Goal: Information Seeking & Learning: Learn about a topic

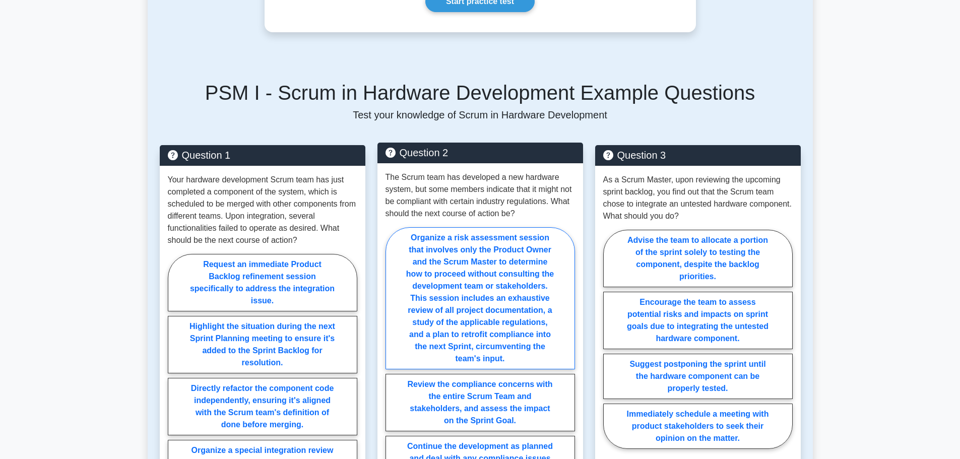
scroll to position [302, 0]
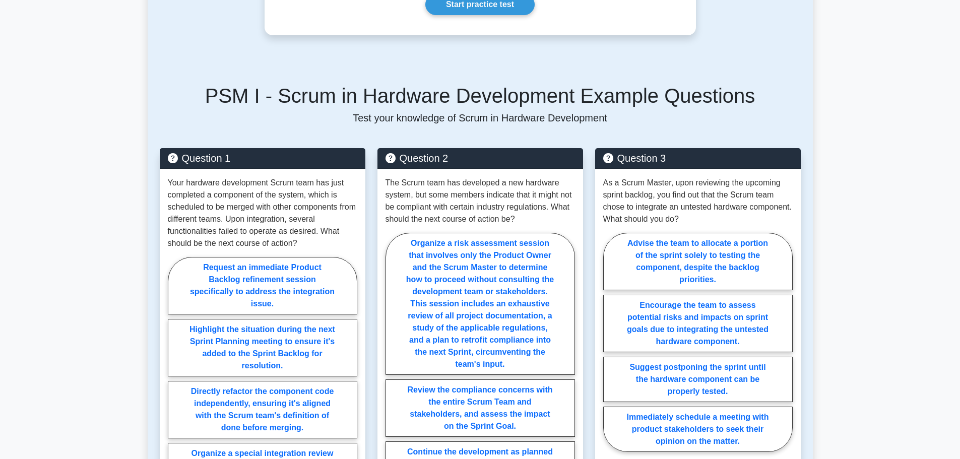
click at [438, 97] on h5 "PSM I - Scrum in Hardware Development Example Questions" at bounding box center [480, 96] width 641 height 24
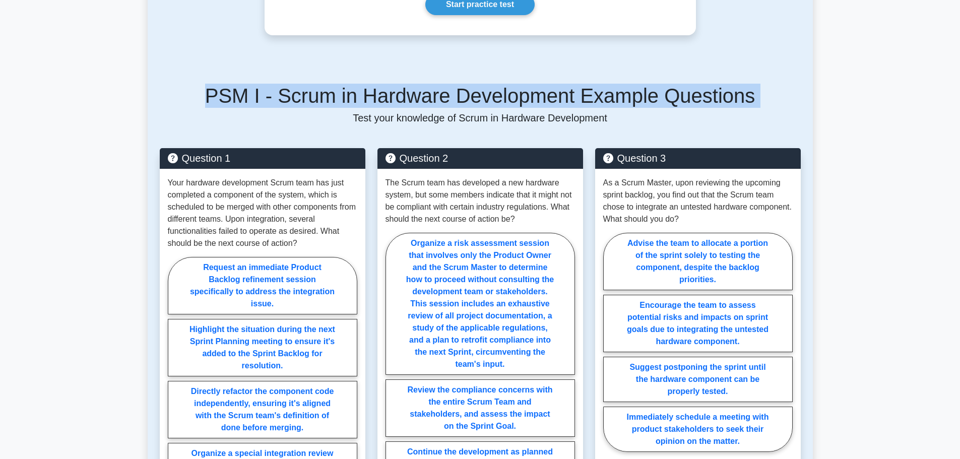
click at [438, 97] on h5 "PSM I - Scrum in Hardware Development Example Questions" at bounding box center [480, 96] width 641 height 24
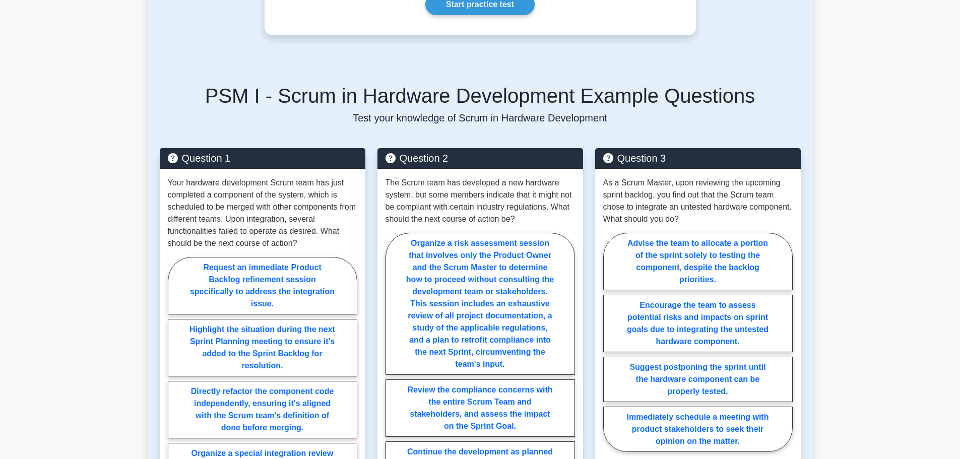
click at [463, 119] on p "Test your knowledge of Scrum in Hardware Development" at bounding box center [480, 118] width 641 height 12
click at [468, 103] on h5 "PSM I - Scrum in Hardware Development Example Questions" at bounding box center [480, 96] width 641 height 24
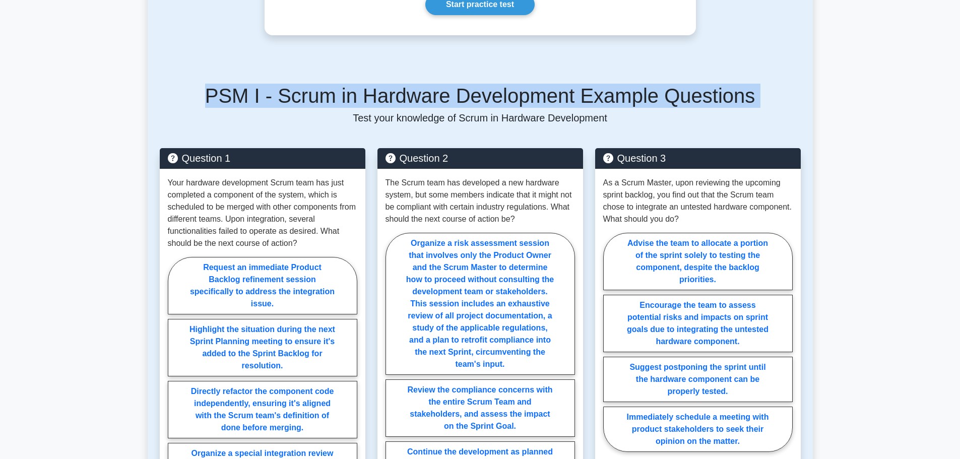
click at [468, 103] on h5 "PSM I - Scrum in Hardware Development Example Questions" at bounding box center [480, 96] width 641 height 24
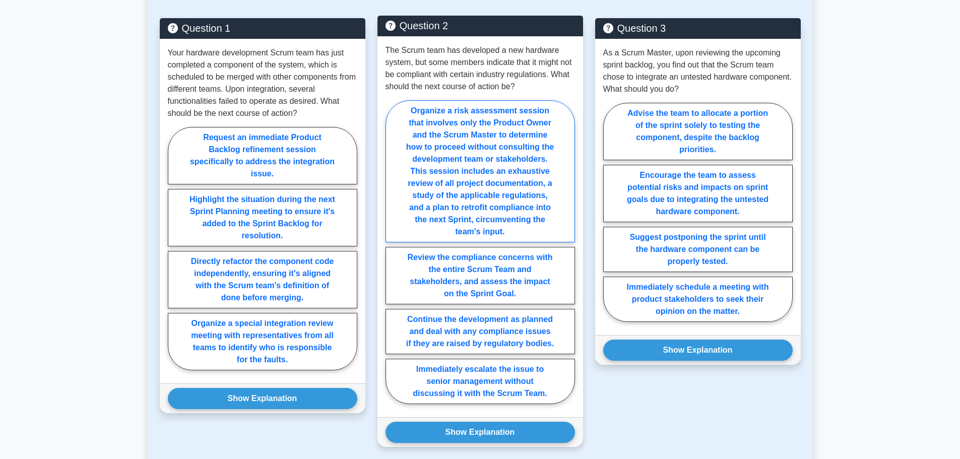
scroll to position [453, 0]
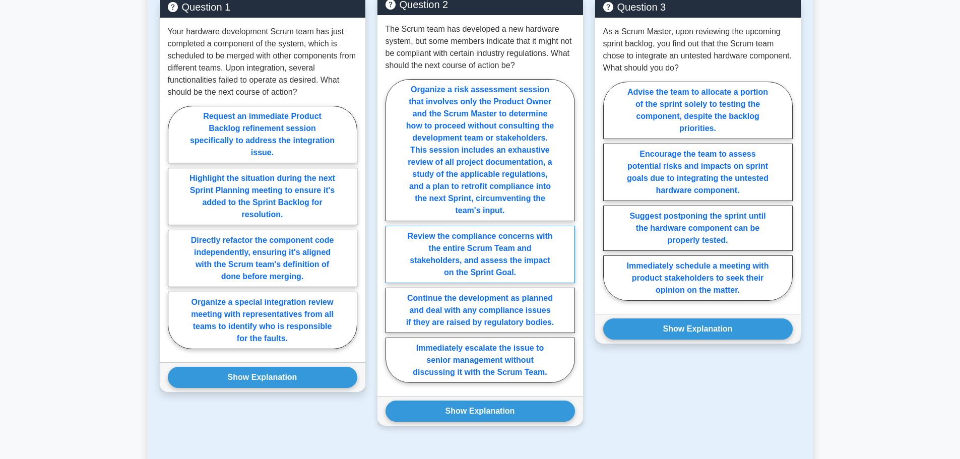
click at [485, 252] on label "Review the compliance concerns with the entire Scrum Team and stakeholders, and…" at bounding box center [479, 254] width 189 height 57
click at [392, 237] on input "Review the compliance concerns with the entire Scrum Team and stakeholders, and…" at bounding box center [388, 234] width 7 height 7
radio input "true"
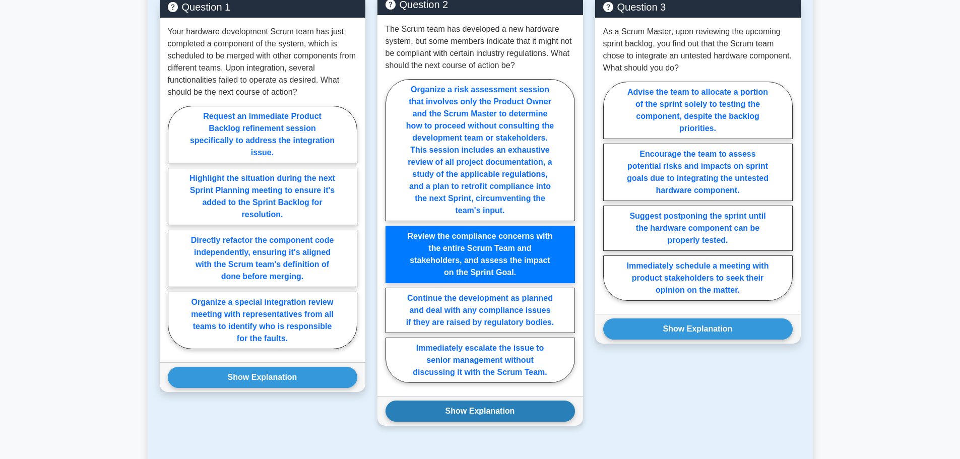
click at [514, 409] on button "Show Explanation" at bounding box center [479, 411] width 189 height 21
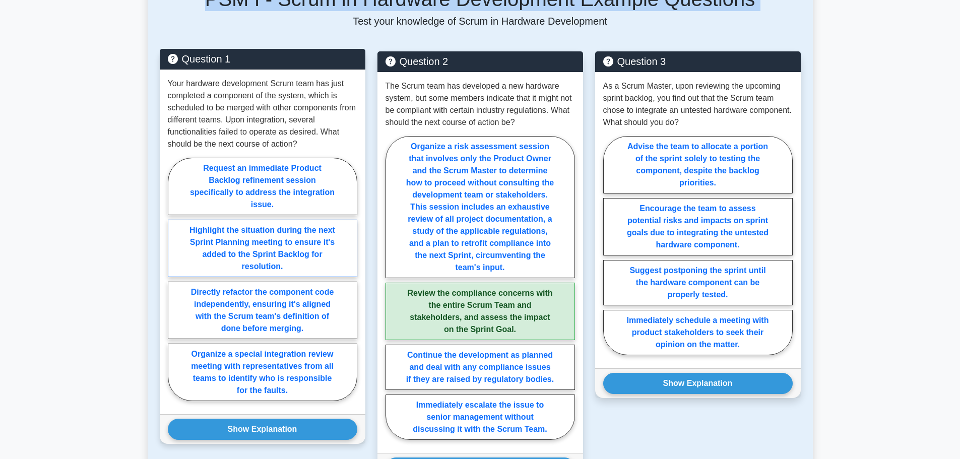
scroll to position [399, 0]
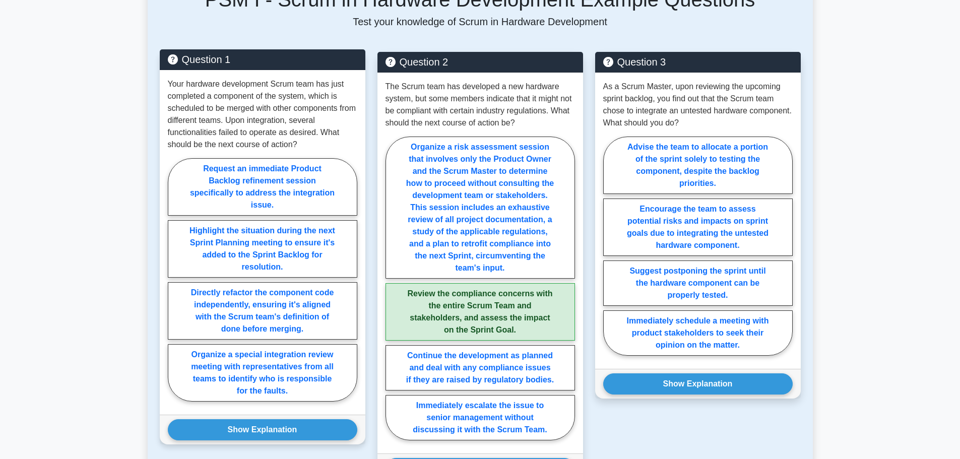
click at [247, 96] on p "Your hardware development Scrum team has just completed a component of the syst…" at bounding box center [262, 114] width 189 height 73
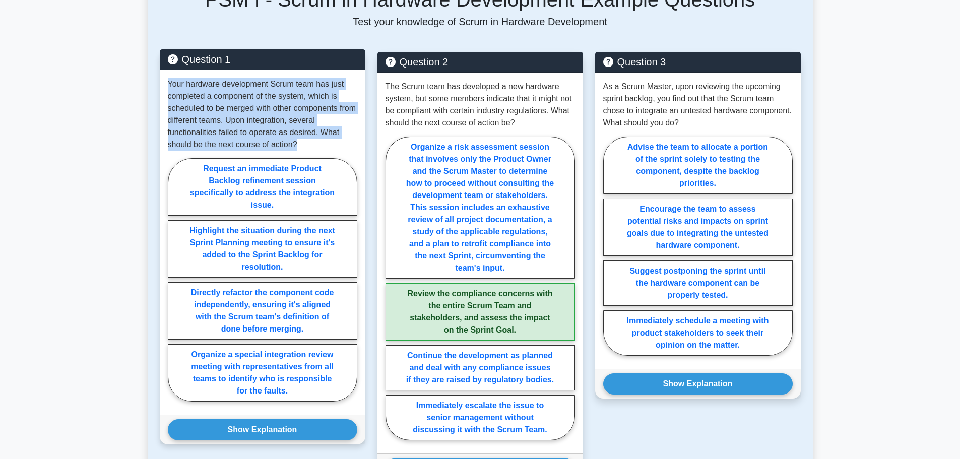
click at [247, 96] on p "Your hardware development Scrum team has just completed a component of the syst…" at bounding box center [262, 114] width 189 height 73
click at [251, 106] on p "Your hardware development Scrum team has just completed a component of the syst…" at bounding box center [262, 114] width 189 height 73
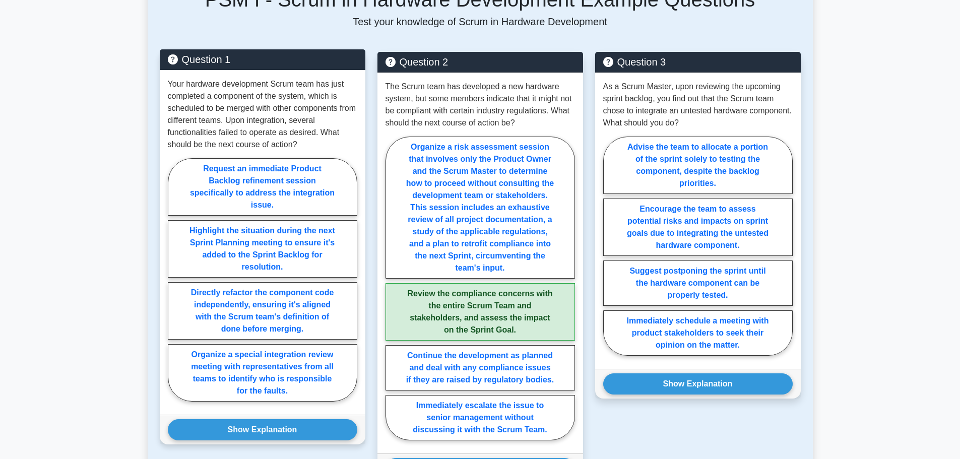
click at [252, 110] on p "Your hardware development Scrum team has just completed a component of the syst…" at bounding box center [262, 114] width 189 height 73
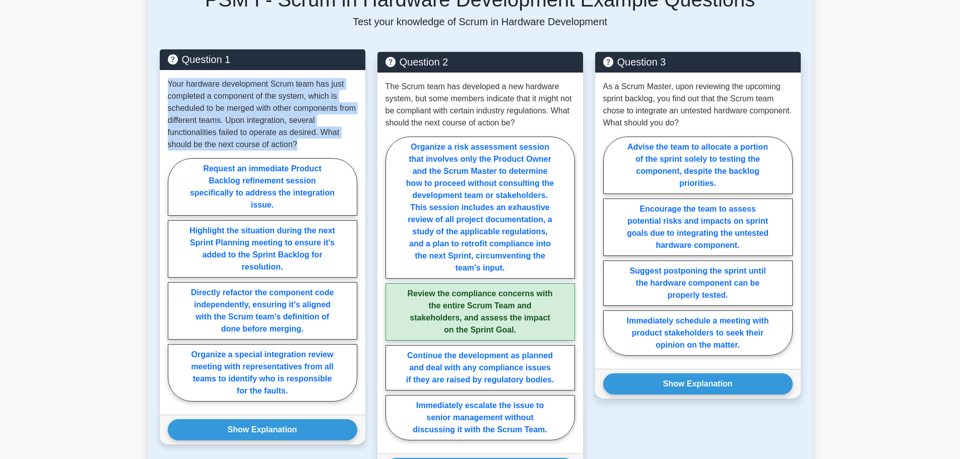
click at [252, 110] on p "Your hardware development Scrum team has just completed a component of the syst…" at bounding box center [262, 114] width 189 height 73
click at [322, 129] on p "Your hardware development Scrum team has just completed a component of the syst…" at bounding box center [262, 114] width 189 height 73
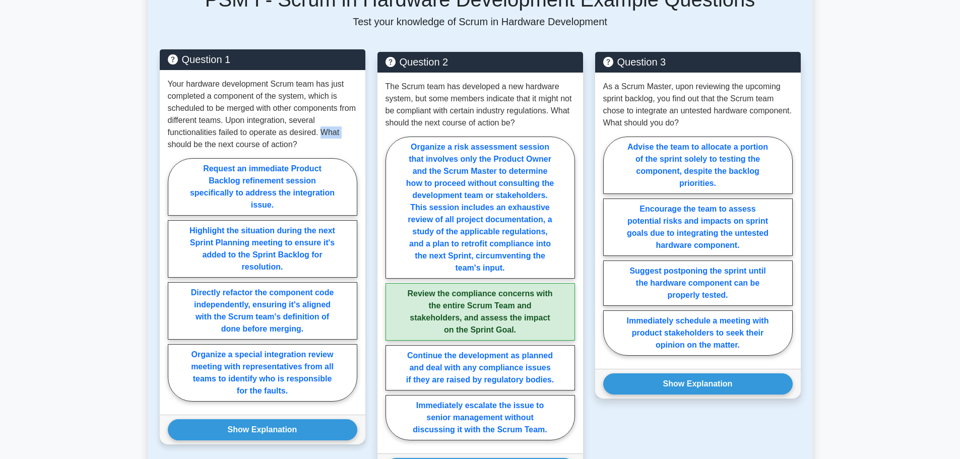
click at [322, 129] on p "Your hardware development Scrum team has just completed a component of the syst…" at bounding box center [262, 114] width 189 height 73
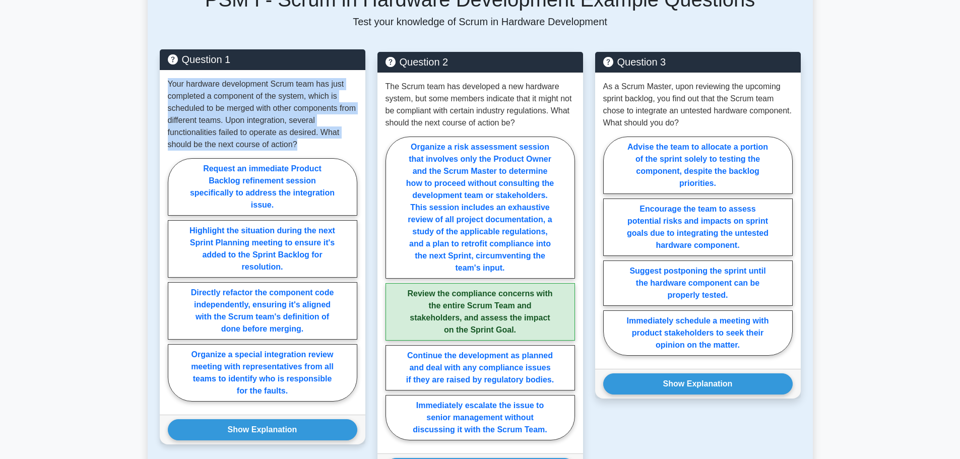
click at [322, 129] on p "Your hardware development Scrum team has just completed a component of the syst…" at bounding box center [262, 114] width 189 height 73
click at [313, 138] on p "Your hardware development Scrum team has just completed a component of the syst…" at bounding box center [262, 114] width 189 height 73
click at [310, 140] on p "Your hardware development Scrum team has just completed a component of the syst…" at bounding box center [262, 114] width 189 height 73
drag, startPoint x: 313, startPoint y: 133, endPoint x: 162, endPoint y: 85, distance: 158.7
click at [162, 85] on div "Your hardware development Scrum team has just completed a component of the syst…" at bounding box center [263, 242] width 206 height 345
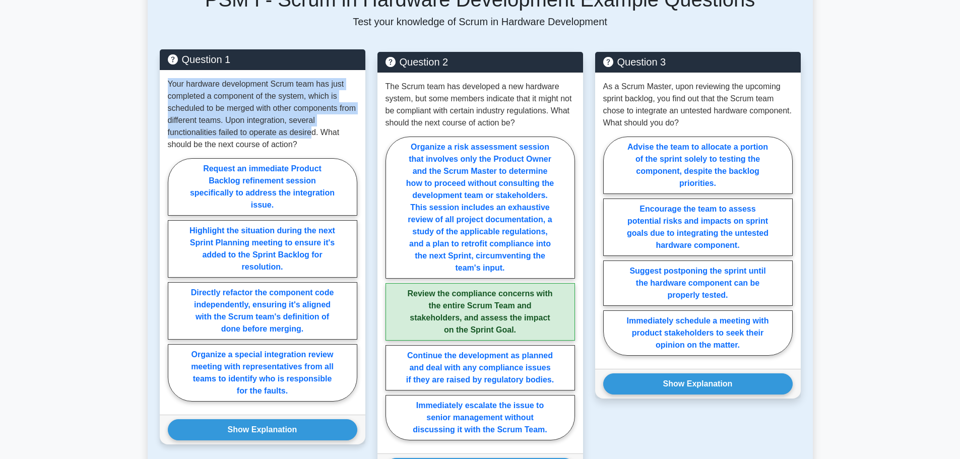
click at [270, 131] on p "Your hardware development Scrum team has just completed a component of the syst…" at bounding box center [262, 114] width 189 height 73
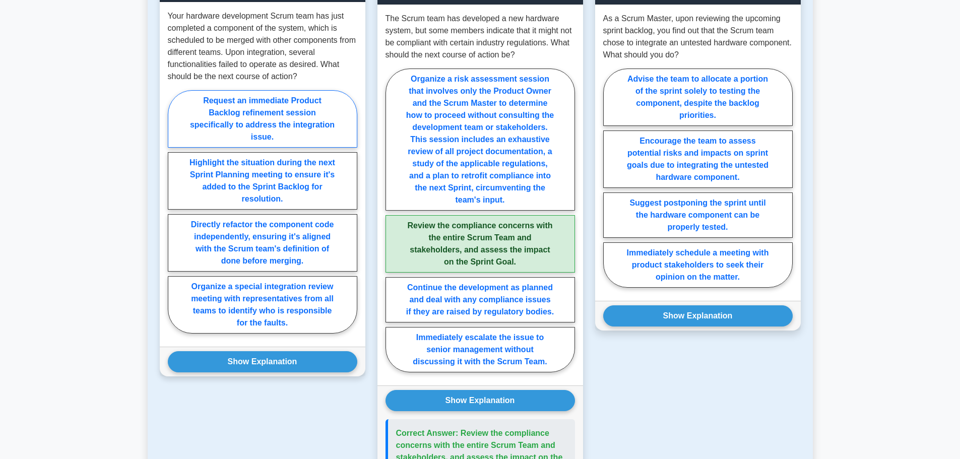
scroll to position [449, 0]
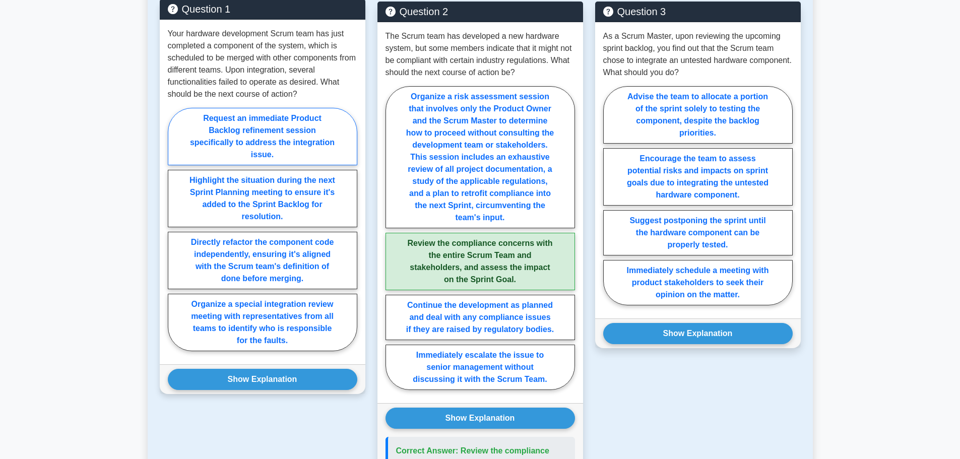
click at [274, 126] on label "Request an immediate Product Backlog refinement session specifically to address…" at bounding box center [262, 136] width 189 height 57
click at [174, 229] on input "Request an immediate Product Backlog refinement session specifically to address…" at bounding box center [171, 232] width 7 height 7
radio input "true"
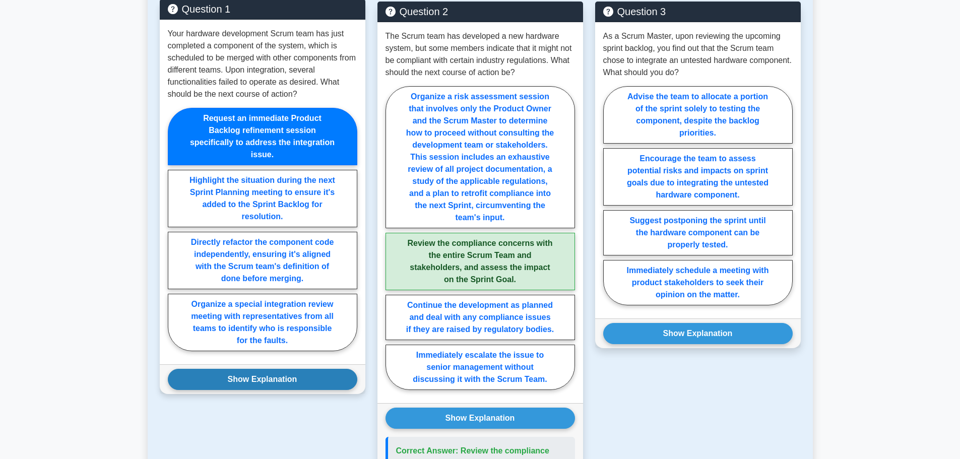
click at [281, 380] on button "Show Explanation" at bounding box center [262, 379] width 189 height 21
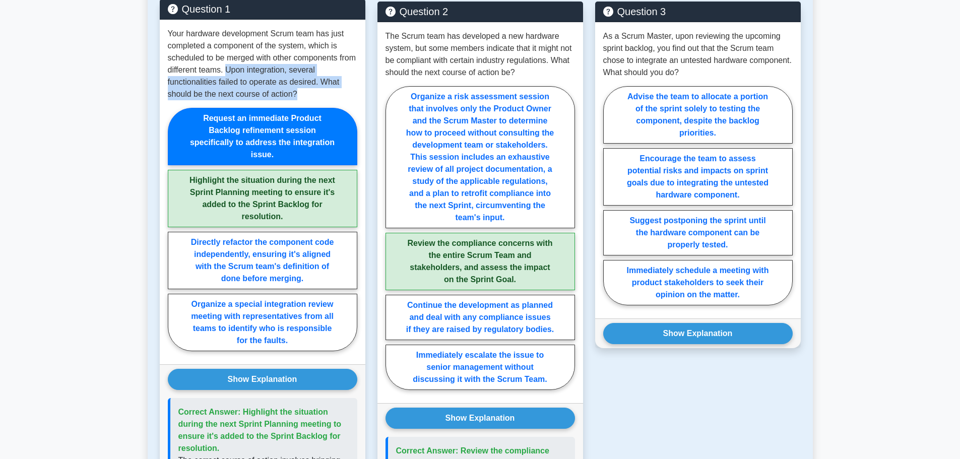
drag, startPoint x: 247, startPoint y: 71, endPoint x: 310, endPoint y: 96, distance: 68.3
click at [310, 96] on p "Your hardware development Scrum team has just completed a component of the syst…" at bounding box center [262, 64] width 189 height 73
drag, startPoint x: 307, startPoint y: 96, endPoint x: 245, endPoint y: 69, distance: 67.2
click at [245, 69] on p "Your hardware development Scrum team has just completed a component of the syst…" at bounding box center [262, 64] width 189 height 73
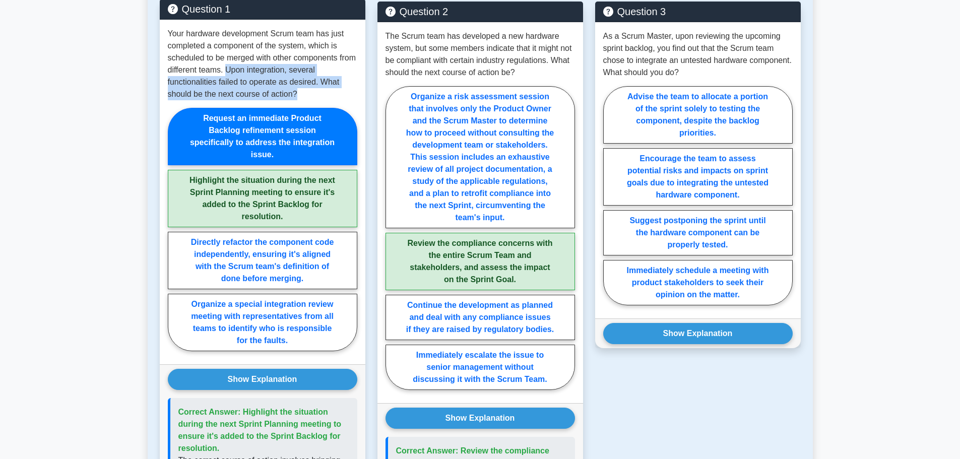
click at [247, 70] on p "Your hardware development Scrum team has just completed a component of the syst…" at bounding box center [262, 64] width 189 height 73
drag, startPoint x: 246, startPoint y: 69, endPoint x: 330, endPoint y: 98, distance: 88.4
click at [330, 98] on p "Your hardware development Scrum team has just completed a component of the syst…" at bounding box center [262, 64] width 189 height 73
click at [330, 99] on p "Your hardware development Scrum team has just completed a component of the syst…" at bounding box center [262, 64] width 189 height 73
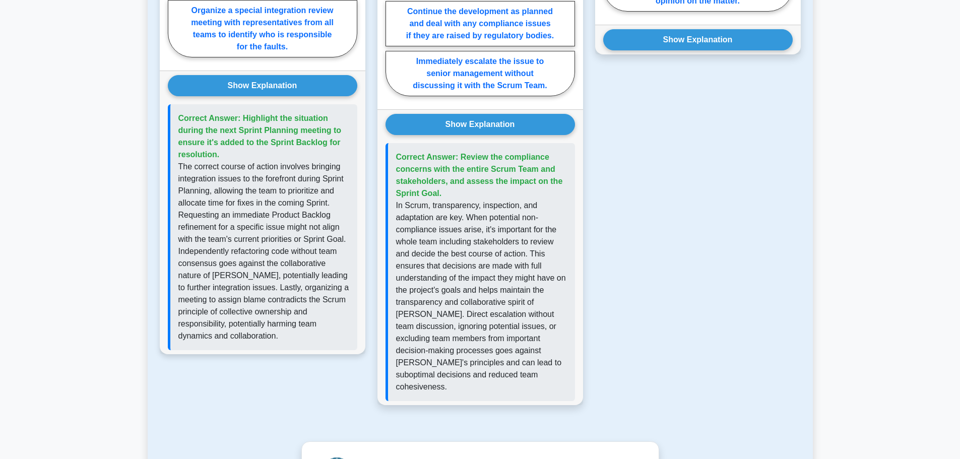
scroll to position [802, 0]
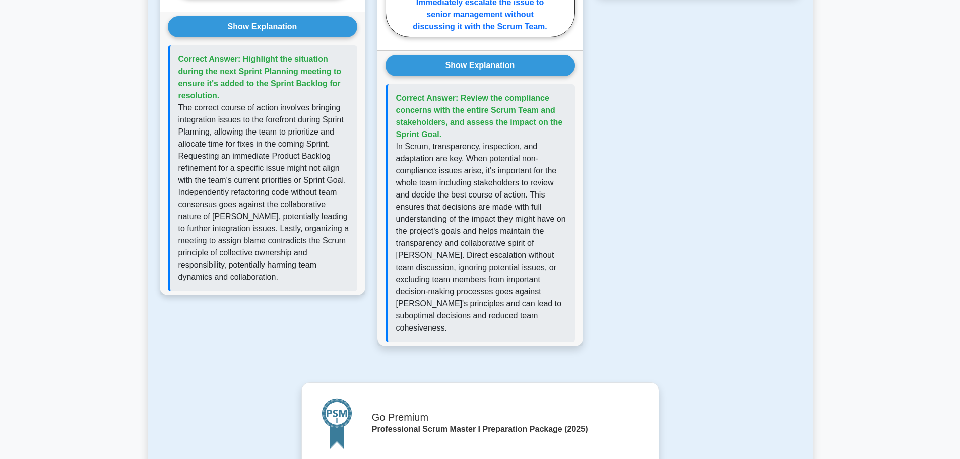
click at [226, 114] on p "The correct course of action involves bringing integration issues to the forefr…" at bounding box center [263, 192] width 171 height 181
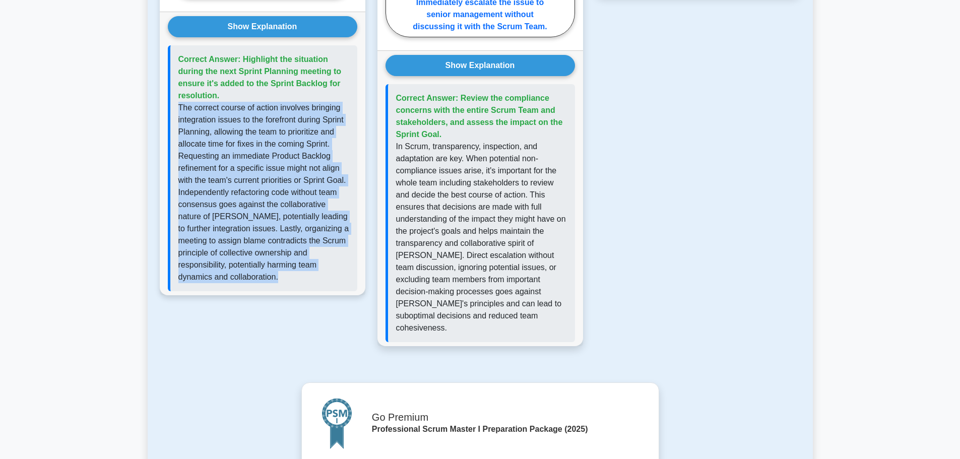
click at [226, 114] on p "The correct course of action involves bringing integration issues to the forefr…" at bounding box center [263, 192] width 171 height 181
click at [304, 108] on p "The correct course of action involves bringing integration issues to the forefr…" at bounding box center [263, 192] width 171 height 181
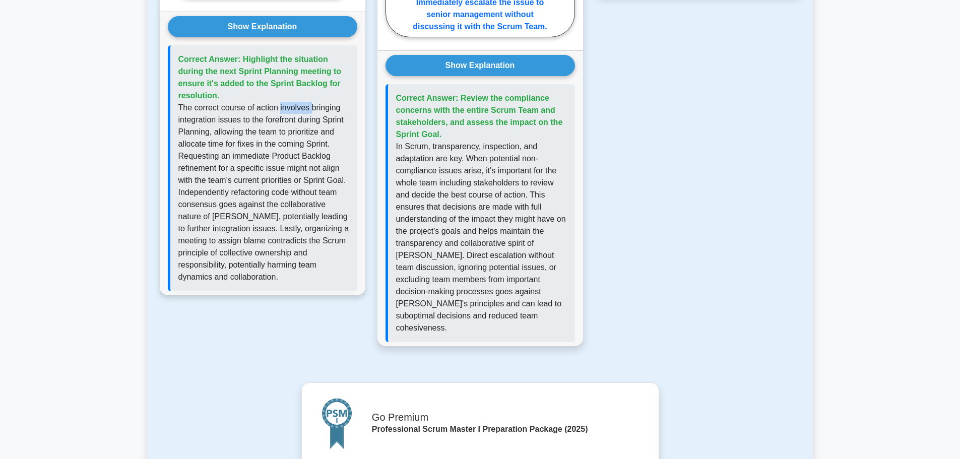
click at [304, 108] on p "The correct course of action involves bringing integration issues to the forefr…" at bounding box center [263, 192] width 171 height 181
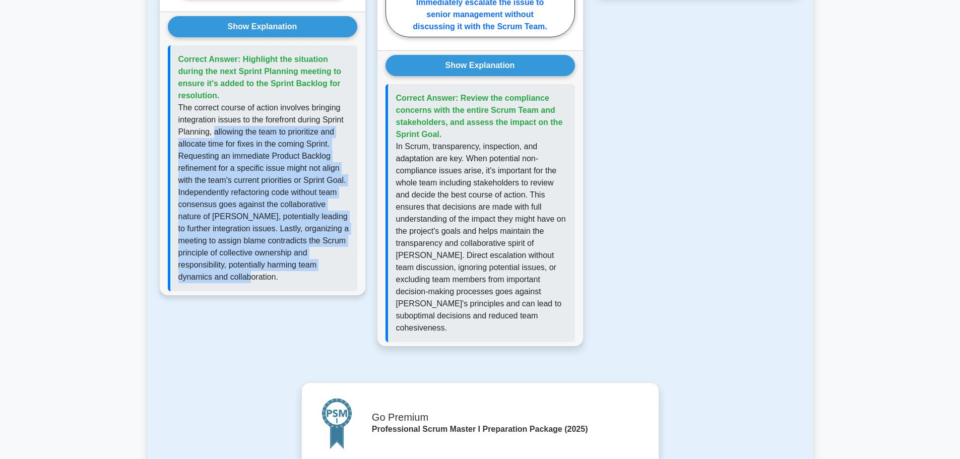
drag, startPoint x: 214, startPoint y: 134, endPoint x: 340, endPoint y: 285, distance: 196.8
click at [340, 285] on div "Correct Answer: Highlight the situation during the next Sprint Planning meeting…" at bounding box center [262, 168] width 189 height 246
click at [336, 274] on p "The correct course of action involves bringing integration issues to the forefr…" at bounding box center [263, 192] width 171 height 181
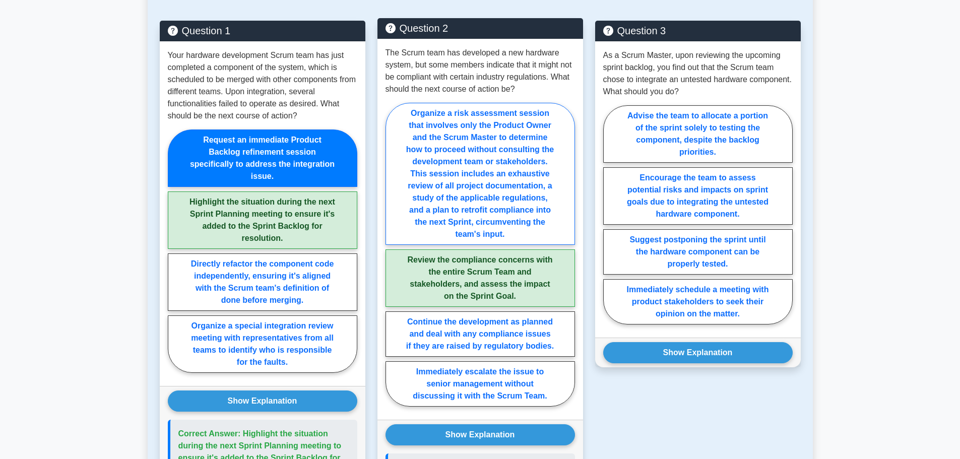
scroll to position [399, 0]
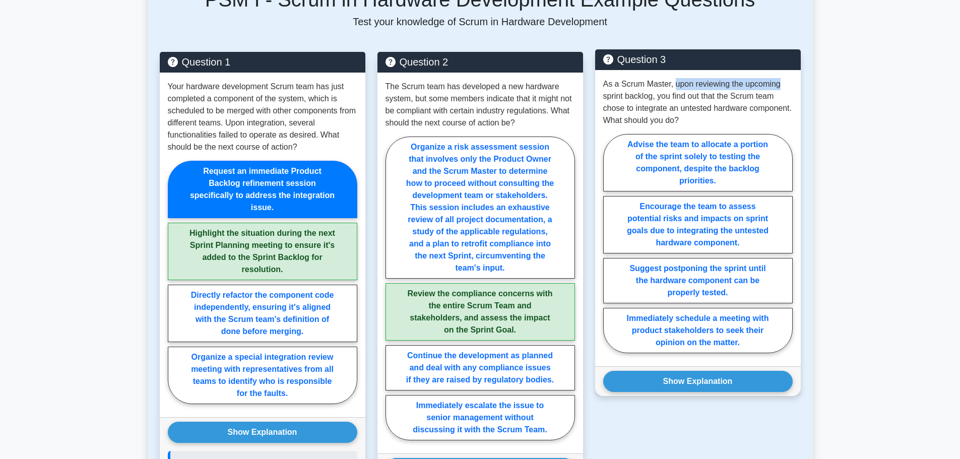
drag, startPoint x: 673, startPoint y: 84, endPoint x: 794, endPoint y: 86, distance: 121.4
click at [794, 86] on div "As a Scrum Master, upon reviewing the upcoming sprint backlog, you find out tha…" at bounding box center [698, 218] width 206 height 296
click at [787, 90] on p "As a Scrum Master, upon reviewing the upcoming sprint backlog, you find out tha…" at bounding box center [697, 102] width 189 height 48
click at [705, 223] on label "Encourage the team to assess potential risks and impacts on sprint goals due to…" at bounding box center [697, 224] width 189 height 57
click at [610, 243] on input "Encourage the team to assess potential risks and impacts on sprint goals due to…" at bounding box center [606, 246] width 7 height 7
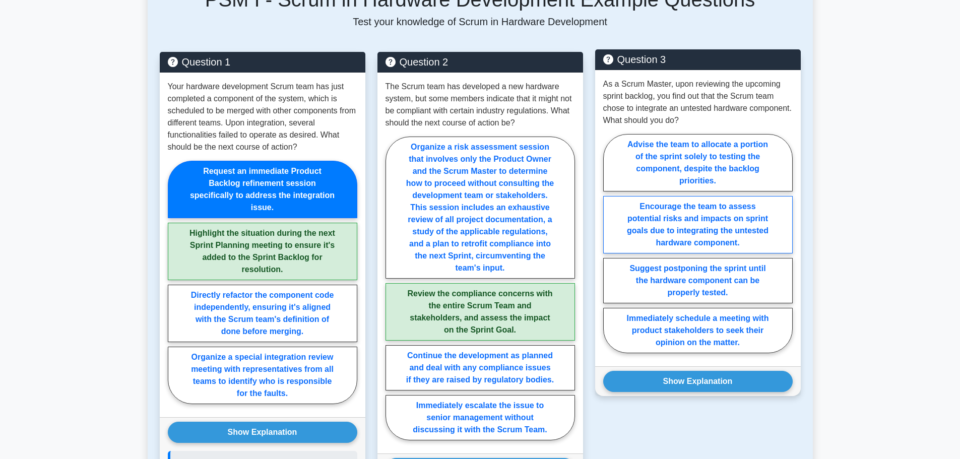
radio input "true"
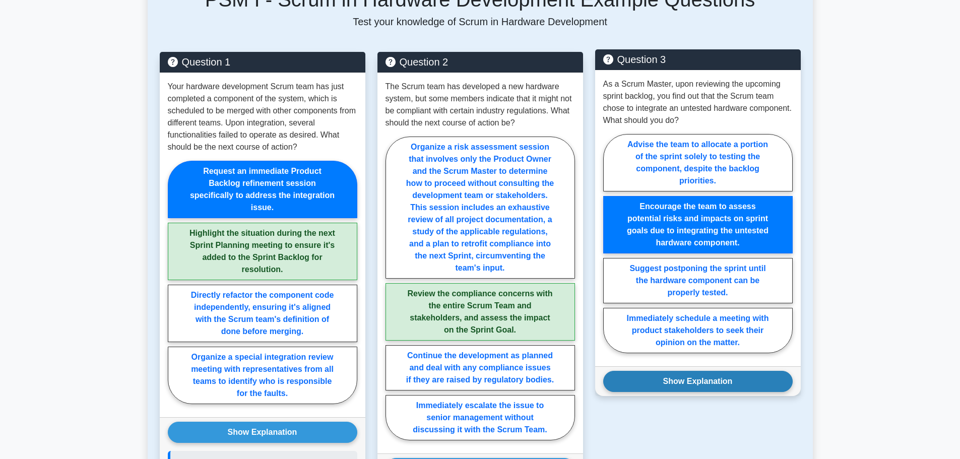
click at [720, 385] on button "Show Explanation" at bounding box center [697, 381] width 189 height 21
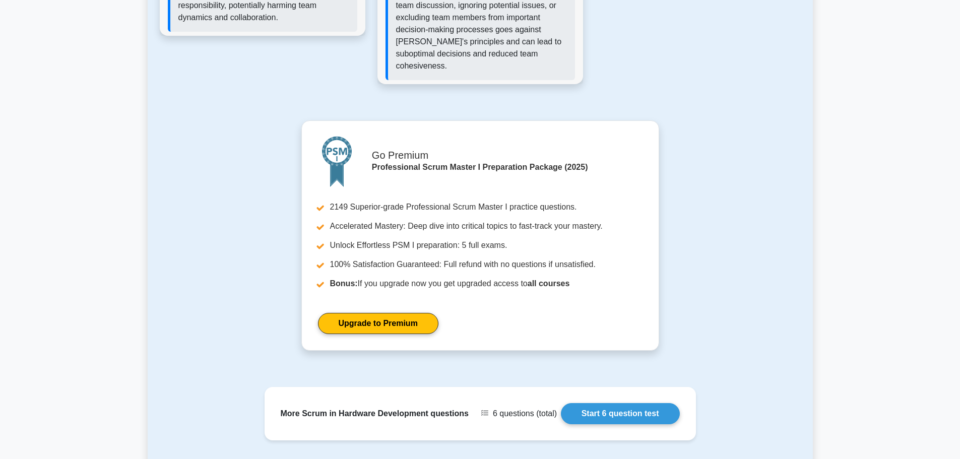
scroll to position [1104, 0]
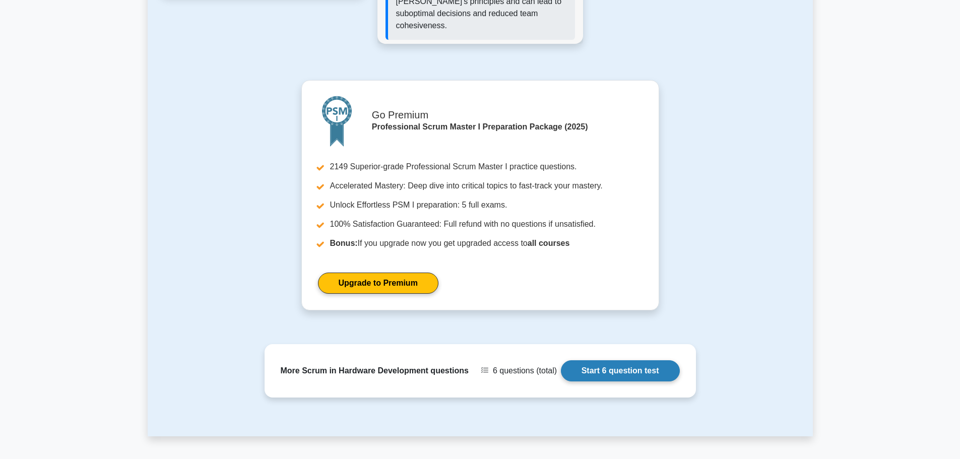
click at [637, 361] on link "Start 6 question test" at bounding box center [620, 370] width 119 height 21
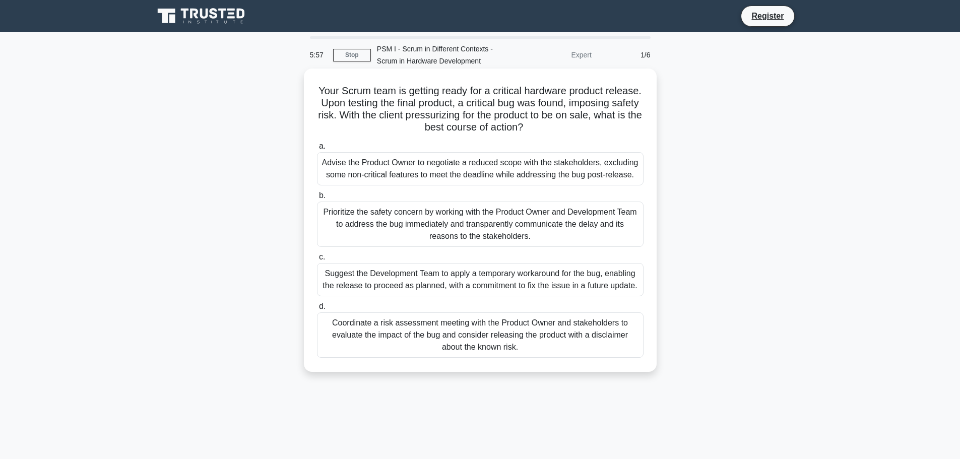
click at [478, 90] on h5 "Your Scrum team is getting ready for a critical hardware product release. Upon …" at bounding box center [480, 109] width 329 height 49
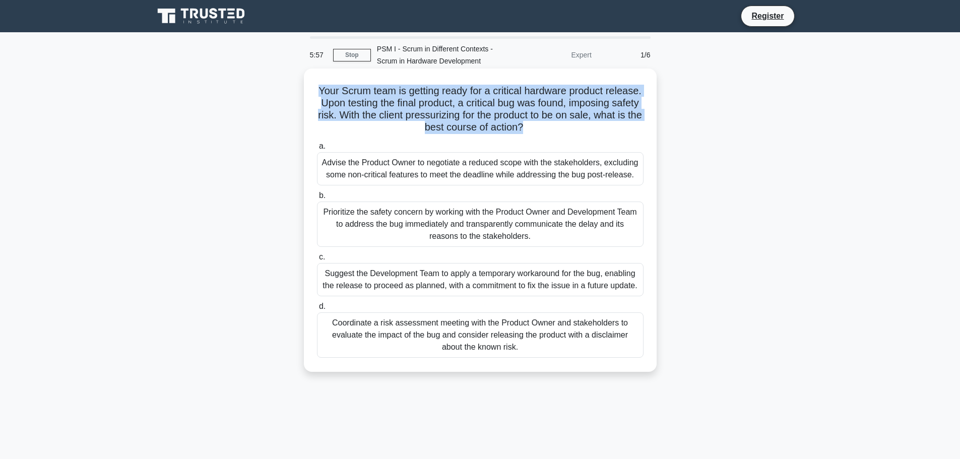
click at [478, 90] on h5 "Your Scrum team is getting ready for a critical hardware product release. Upon …" at bounding box center [480, 109] width 329 height 49
click at [429, 103] on h5 "Your Scrum team is getting ready for a critical hardware product release. Upon …" at bounding box center [480, 109] width 329 height 49
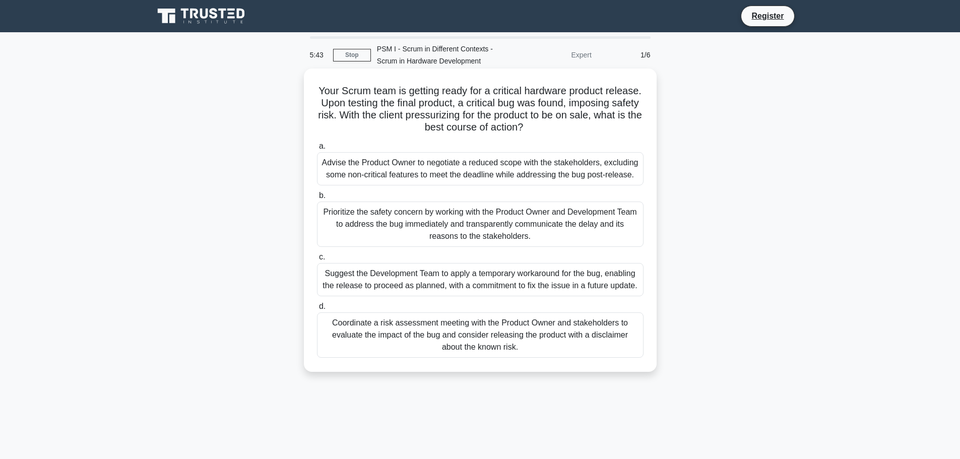
drag, startPoint x: 417, startPoint y: 113, endPoint x: 639, endPoint y: 126, distance: 222.1
click at [639, 126] on h5 "Your Scrum team is getting ready for a critical hardware product release. Upon …" at bounding box center [480, 109] width 329 height 49
click at [474, 222] on div "Prioritize the safety concern by working with the Product Owner and Development…" at bounding box center [480, 224] width 326 height 45
click at [317, 199] on input "b. Prioritize the safety concern by working with the Product Owner and Developm…" at bounding box center [317, 195] width 0 height 7
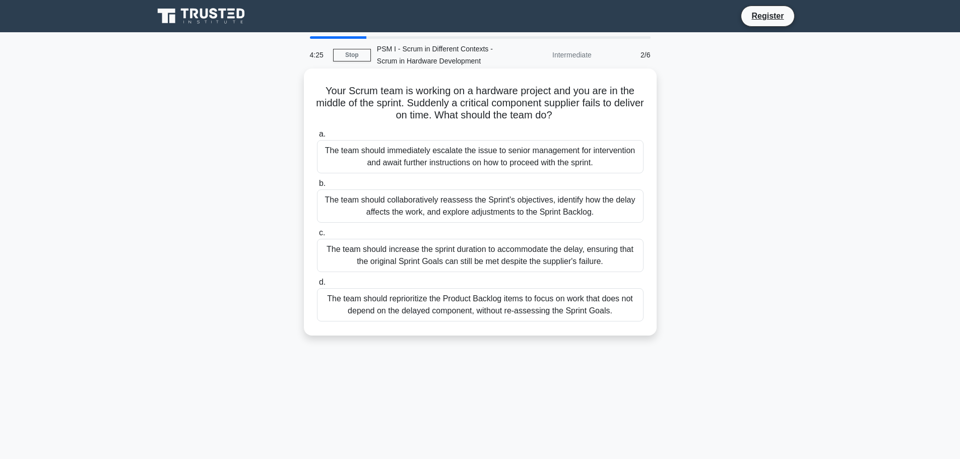
click at [470, 205] on div "The team should collaboratively reassess the Sprint's objectives, identify how …" at bounding box center [480, 205] width 326 height 33
click at [317, 187] on input "b. The team should collaboratively reassess the Sprint's objectives, identify h…" at bounding box center [317, 183] width 0 height 7
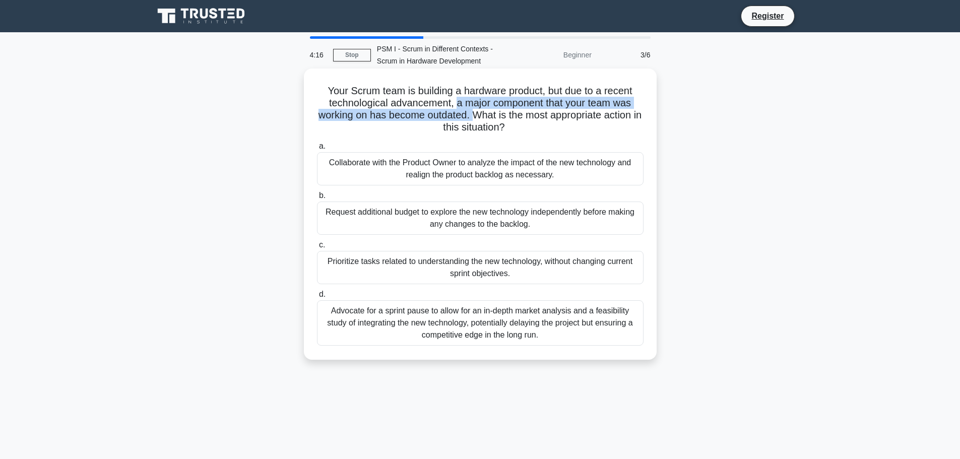
drag, startPoint x: 455, startPoint y: 103, endPoint x: 478, endPoint y: 119, distance: 27.8
click at [478, 119] on h5 "Your Scrum team is building a hardware product, but due to a recent technologic…" at bounding box center [480, 109] width 329 height 49
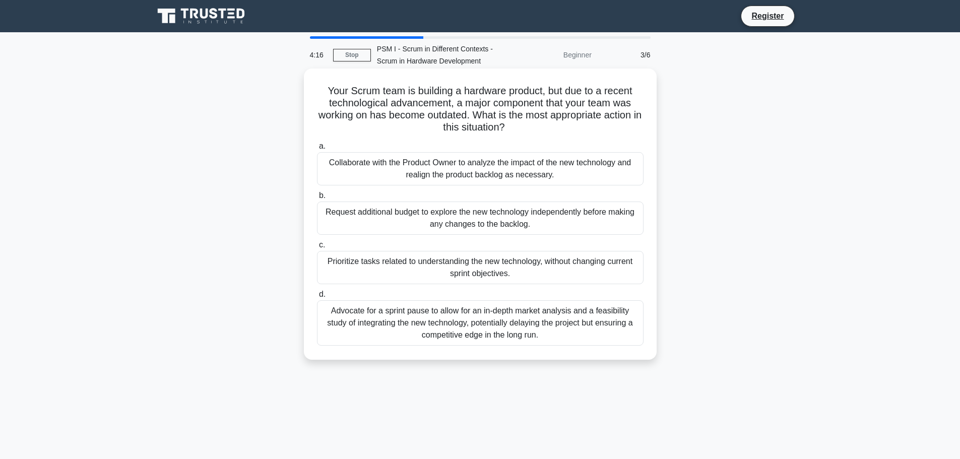
click at [488, 115] on h5 "Your Scrum team is building a hardware product, but due to a recent technologic…" at bounding box center [480, 109] width 329 height 49
drag, startPoint x: 515, startPoint y: 130, endPoint x: 306, endPoint y: 96, distance: 211.9
click at [306, 96] on div "Your Scrum team is building a hardware product, but due to a recent technologic…" at bounding box center [480, 214] width 353 height 291
click at [459, 100] on h5 "Your Scrum team is building a hardware product, but due to a recent technologic…" at bounding box center [480, 109] width 329 height 49
click at [484, 160] on div "Collaborate with the Product Owner to analyze the impact of the new technology …" at bounding box center [480, 168] width 326 height 33
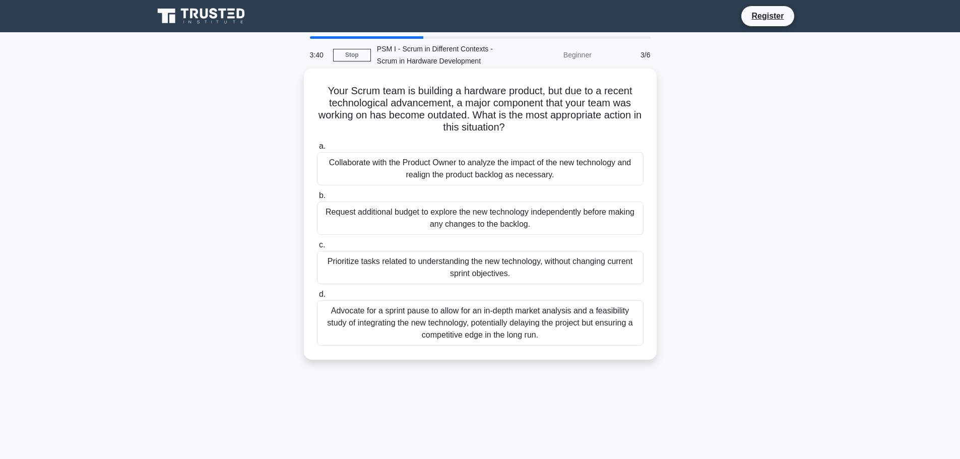
click at [317, 150] on input "a. Collaborate with the Product Owner to analyze the impact of the new technolo…" at bounding box center [317, 146] width 0 height 7
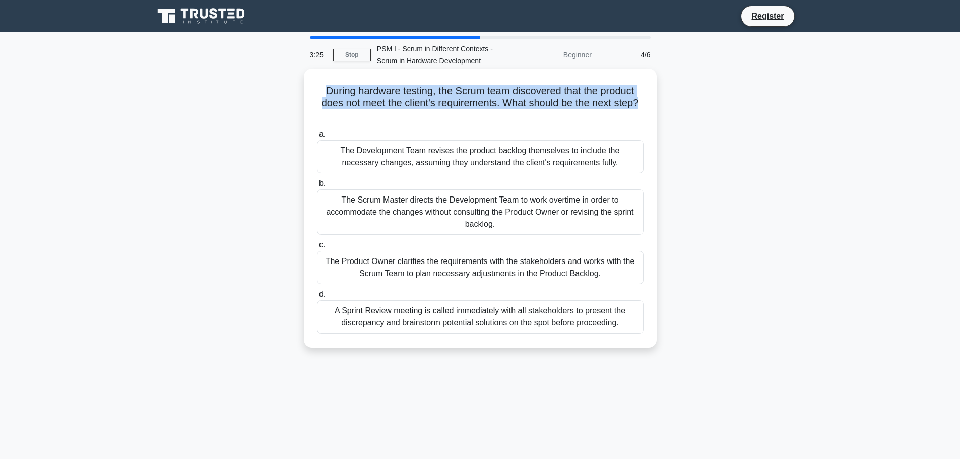
drag, startPoint x: 646, startPoint y: 102, endPoint x: 313, endPoint y: 94, distance: 333.2
click at [313, 94] on div "During hardware testing, the Scrum team discovered that the product does not me…" at bounding box center [480, 208] width 345 height 271
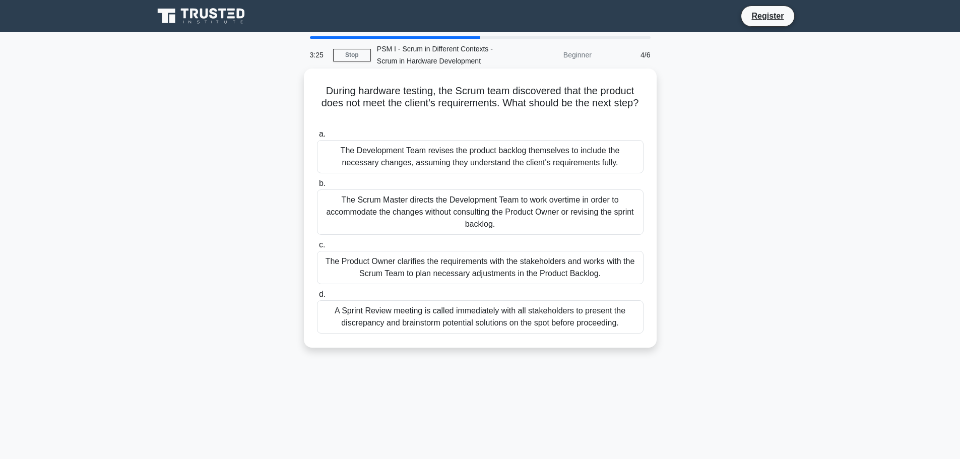
click at [423, 114] on h5 "During hardware testing, the Scrum team discovered that the product does not me…" at bounding box center [480, 103] width 329 height 37
click at [479, 266] on div "The Product Owner clarifies the requirements with the stakeholders and works wi…" at bounding box center [480, 267] width 326 height 33
click at [317, 248] on input "c. The Product Owner clarifies the requirements with the stakeholders and works…" at bounding box center [317, 245] width 0 height 7
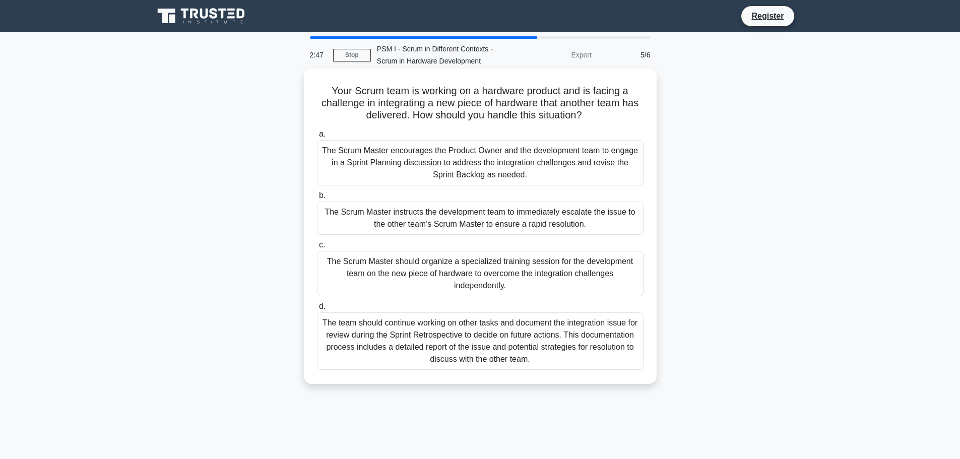
click at [507, 104] on h5 "Your Scrum team is working on a hardware product and is facing a challenge in i…" at bounding box center [480, 103] width 329 height 37
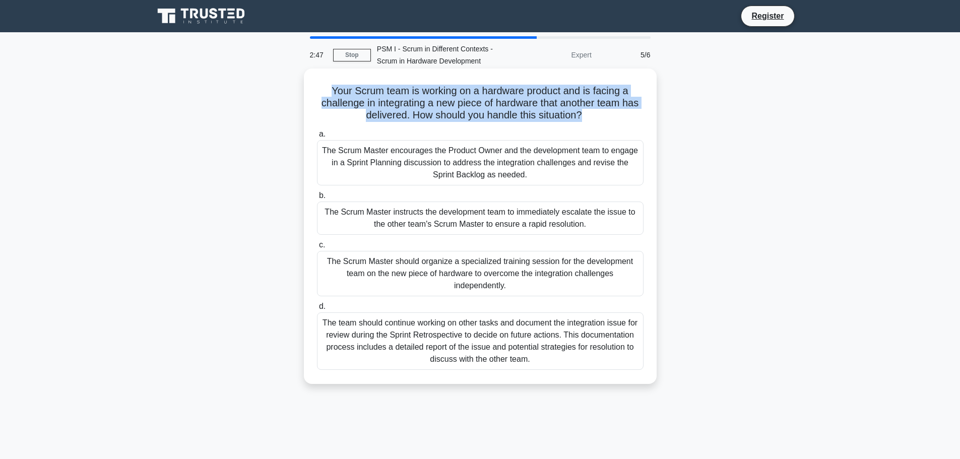
click at [507, 104] on h5 "Your Scrum team is working on a hardware product and is facing a challenge in i…" at bounding box center [480, 103] width 329 height 37
click at [466, 117] on h5 "Your Scrum team is working on a hardware product and is facing a challenge in i…" at bounding box center [480, 103] width 329 height 37
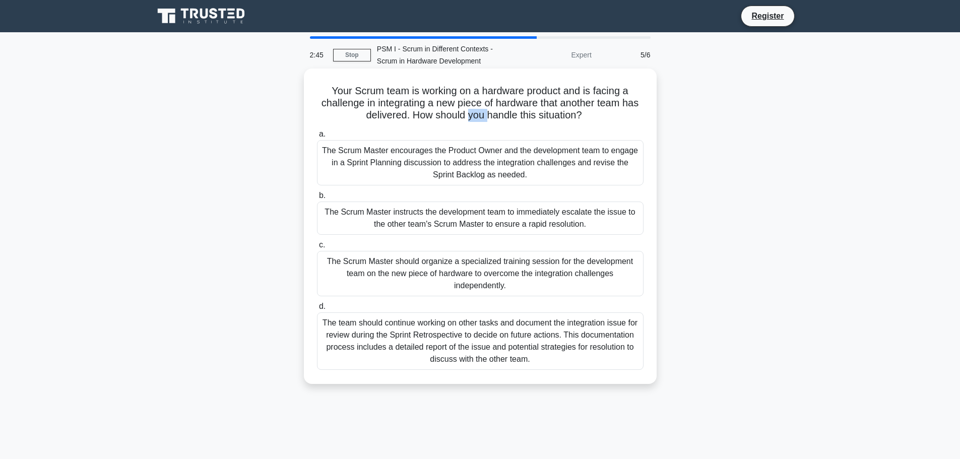
click at [466, 117] on h5 "Your Scrum team is working on a hardware product and is facing a challenge in i…" at bounding box center [480, 103] width 329 height 37
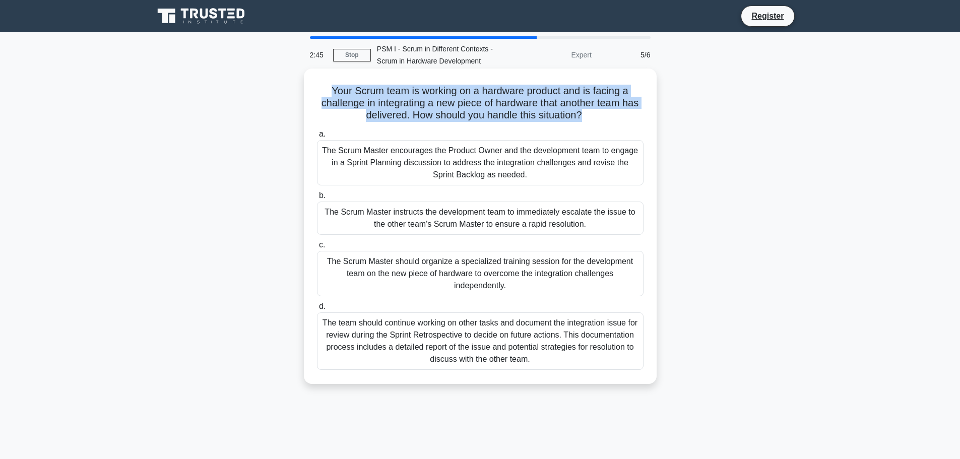
click at [466, 117] on h5 "Your Scrum team is working on a hardware product and is facing a challenge in i…" at bounding box center [480, 103] width 329 height 37
click at [439, 120] on h5 "Your Scrum team is working on a hardware product and is facing a challenge in i…" at bounding box center [480, 103] width 329 height 37
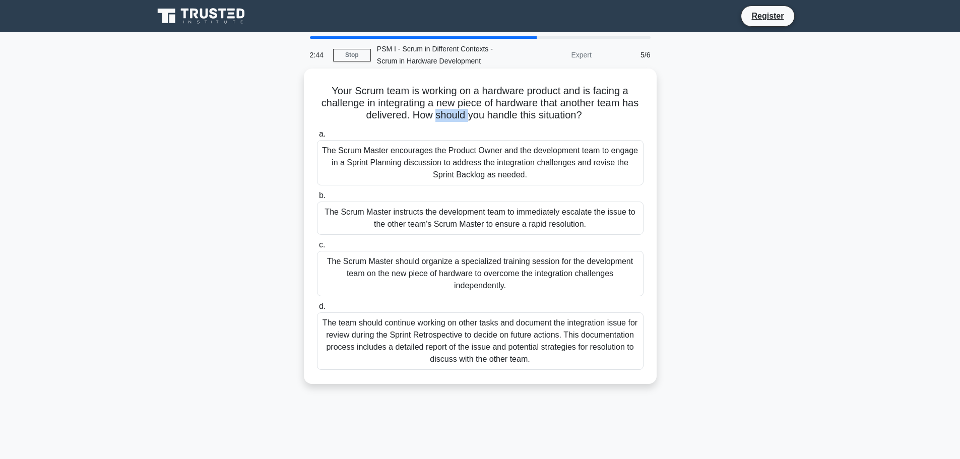
click at [439, 120] on h5 "Your Scrum team is working on a hardware product and is facing a challenge in i…" at bounding box center [480, 103] width 329 height 37
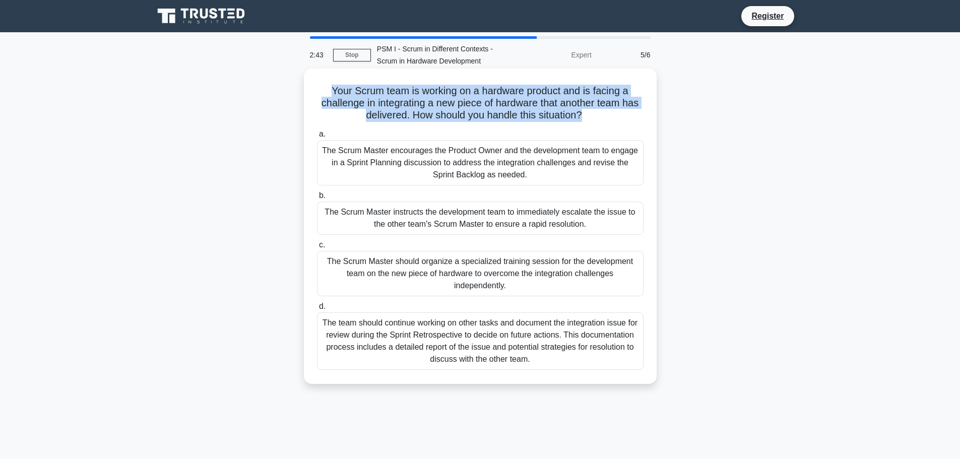
click at [439, 120] on h5 "Your Scrum team is working on a hardware product and is facing a challenge in i…" at bounding box center [480, 103] width 329 height 37
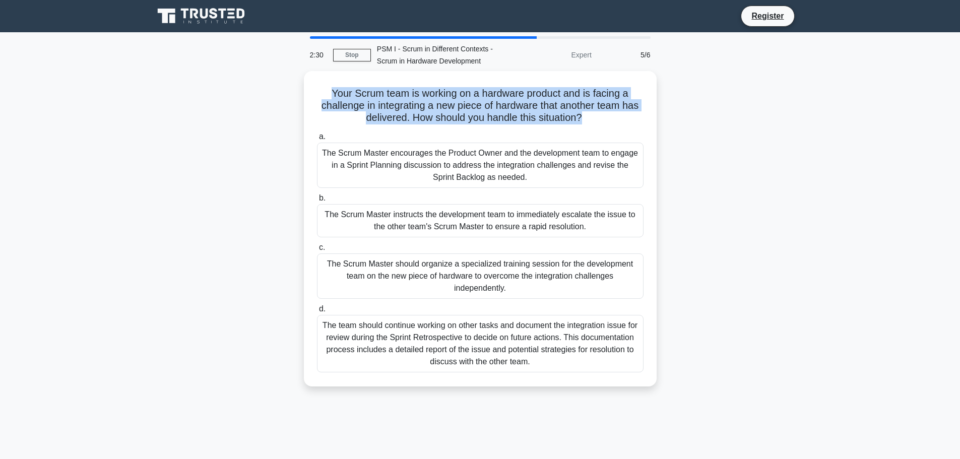
click at [693, 126] on div "Your Scrum team is working on a hardware product and is facing a challenge in i…" at bounding box center [480, 234] width 665 height 327
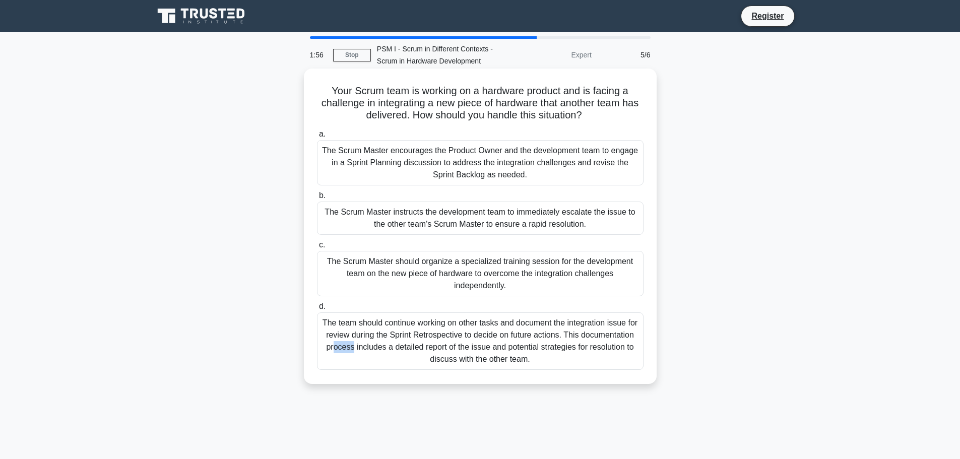
drag, startPoint x: 574, startPoint y: 328, endPoint x: 586, endPoint y: 328, distance: 12.6
click at [586, 328] on div "The team should continue working on other tasks and document the integration is…" at bounding box center [480, 340] width 326 height 57
click at [543, 333] on div "The team should continue working on other tasks and document the integration is…" at bounding box center [480, 340] width 326 height 57
click at [317, 310] on input "d. The team should continue working on other tasks and document the integration…" at bounding box center [317, 306] width 0 height 7
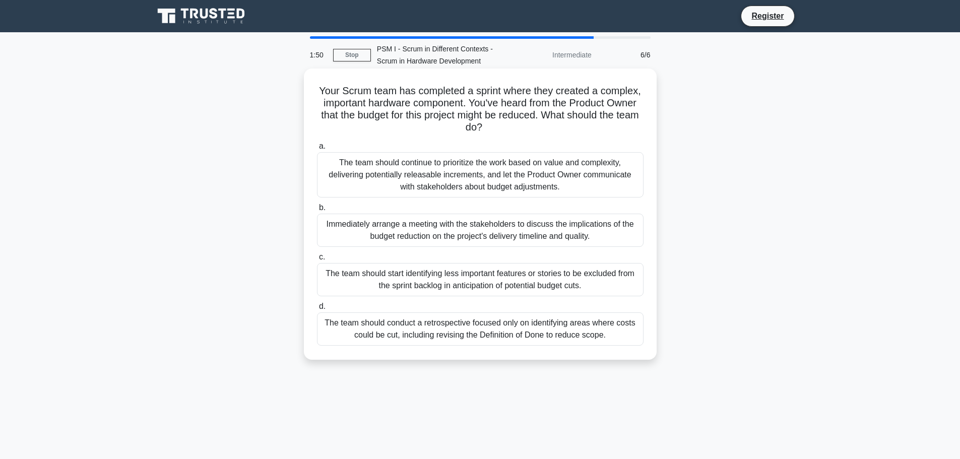
click at [362, 93] on h5 "Your Scrum team has completed a sprint where they created a complex, important …" at bounding box center [480, 109] width 329 height 49
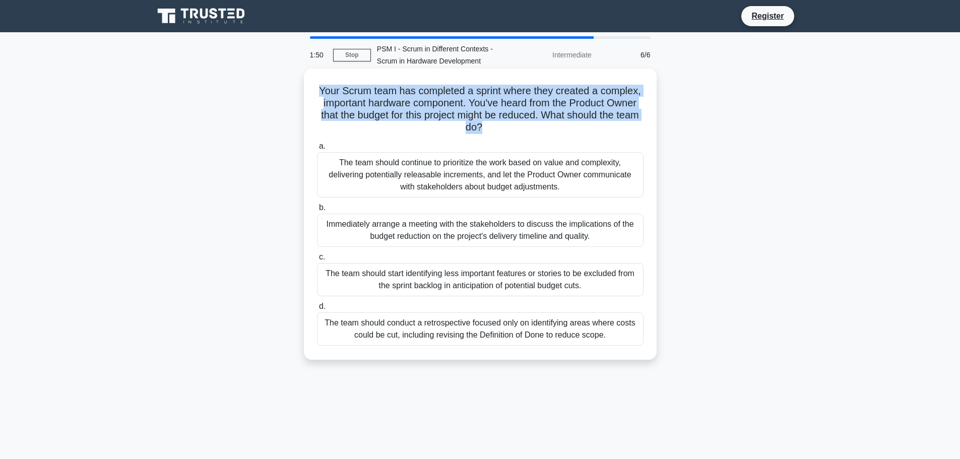
click at [362, 93] on h5 "Your Scrum team has completed a sprint where they created a complex, important …" at bounding box center [480, 109] width 329 height 49
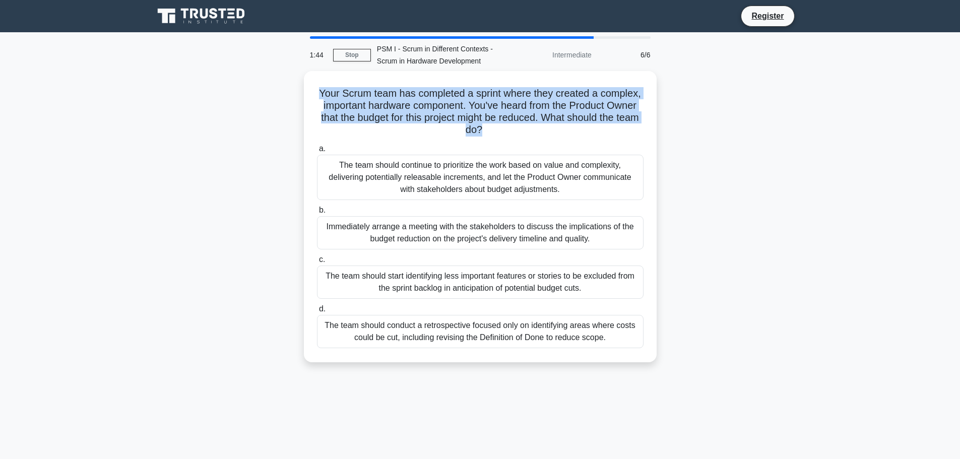
click at [681, 99] on div "Your Scrum team has completed a sprint where they created a complex, important …" at bounding box center [480, 222] width 665 height 303
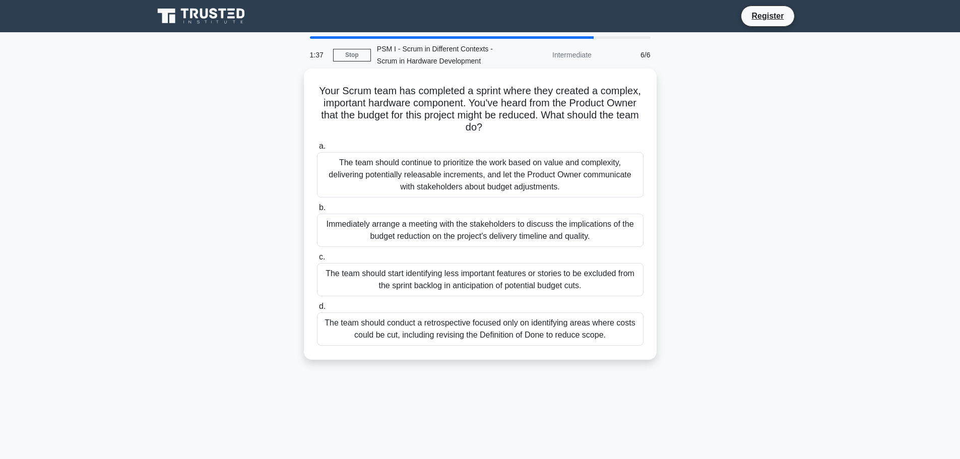
drag, startPoint x: 475, startPoint y: 104, endPoint x: 539, endPoint y: 129, distance: 68.8
click at [539, 129] on h5 "Your Scrum team has completed a sprint where they created a complex, important …" at bounding box center [480, 109] width 329 height 49
drag, startPoint x: 476, startPoint y: 102, endPoint x: 522, endPoint y: 128, distance: 53.2
click at [522, 128] on h5 "Your Scrum team has completed a sprint where they created a complex, important …" at bounding box center [480, 109] width 329 height 49
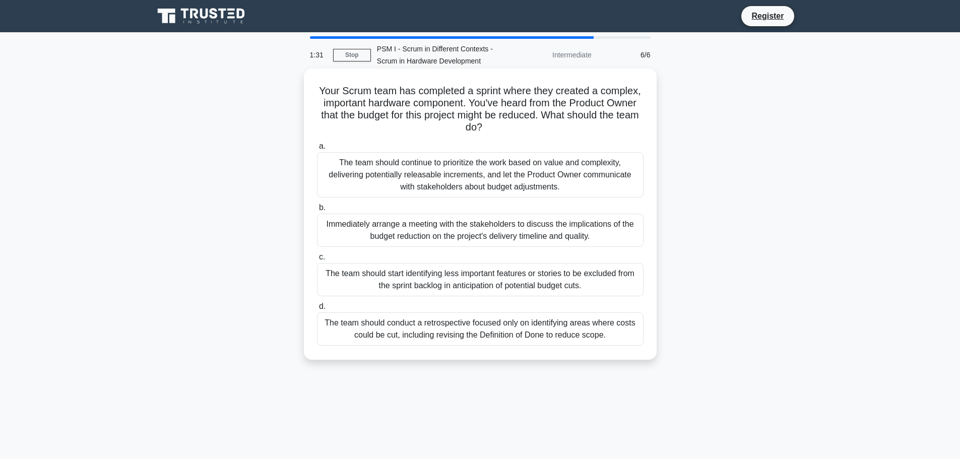
click at [522, 128] on h5 "Your Scrum team has completed a sprint where they created a complex, important …" at bounding box center [480, 109] width 329 height 49
click at [475, 175] on div "The team should continue to prioritize the work based on value and complexity, …" at bounding box center [480, 174] width 326 height 45
click at [317, 150] on input "a. The team should continue to prioritize the work based on value and complexit…" at bounding box center [317, 146] width 0 height 7
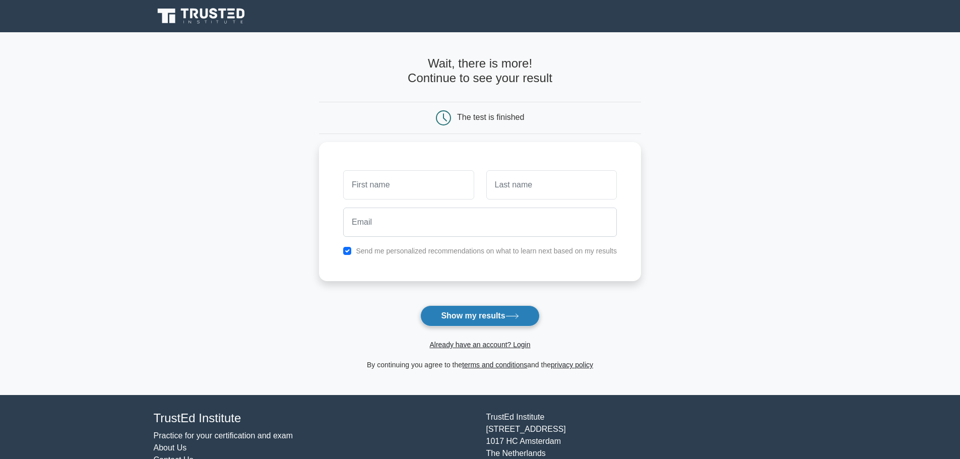
click at [472, 319] on button "Show my results" at bounding box center [479, 315] width 119 height 21
type input "s"
click at [534, 178] on input "text" at bounding box center [551, 182] width 130 height 29
type input "a"
click at [479, 311] on button "Show my results" at bounding box center [479, 315] width 119 height 21
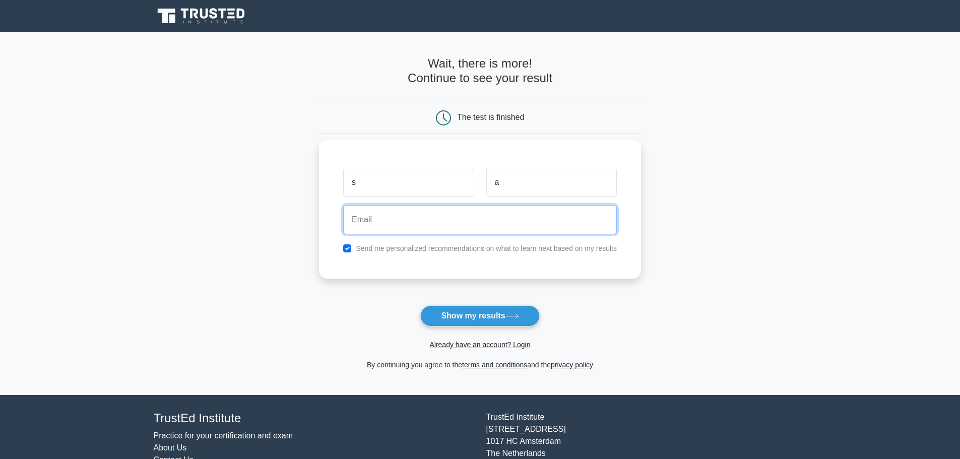
click at [401, 221] on input "email" at bounding box center [480, 219] width 274 height 29
type input "s"
click at [411, 218] on input "s" at bounding box center [480, 219] width 274 height 29
drag, startPoint x: 397, startPoint y: 223, endPoint x: 345, endPoint y: 224, distance: 51.9
click at [345, 224] on input "s" at bounding box center [480, 219] width 274 height 29
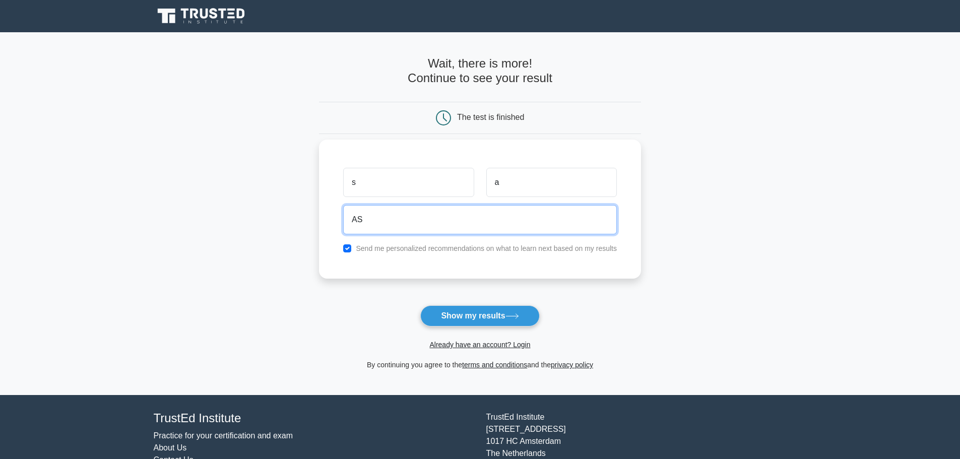
type input "A"
type input "[EMAIL_ADDRESS][DOMAIN_NAME]"
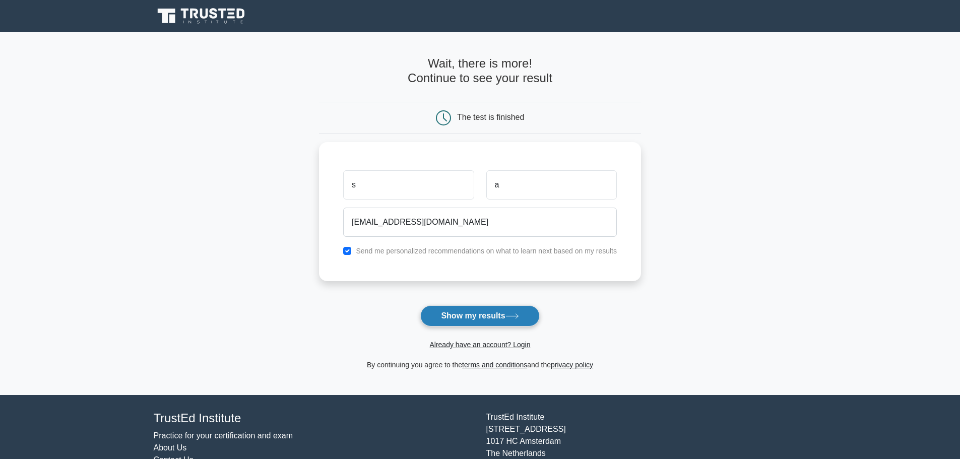
click at [499, 316] on button "Show my results" at bounding box center [479, 315] width 119 height 21
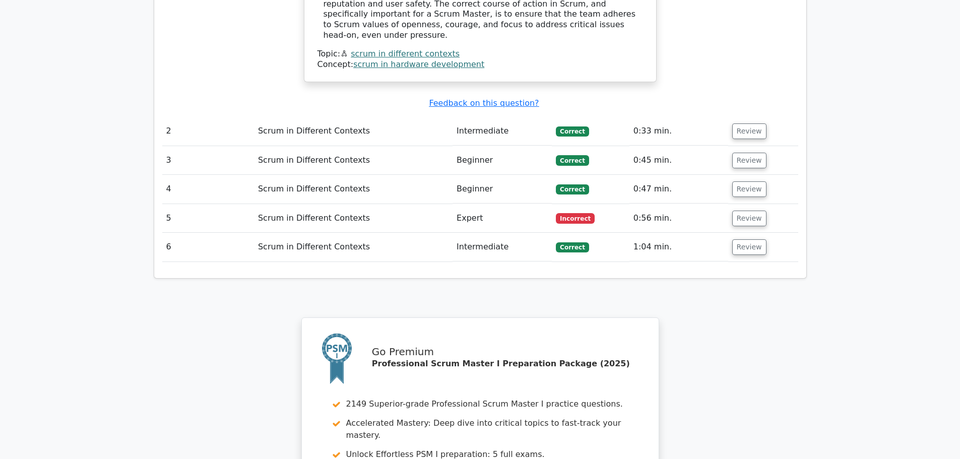
scroll to position [0, 6]
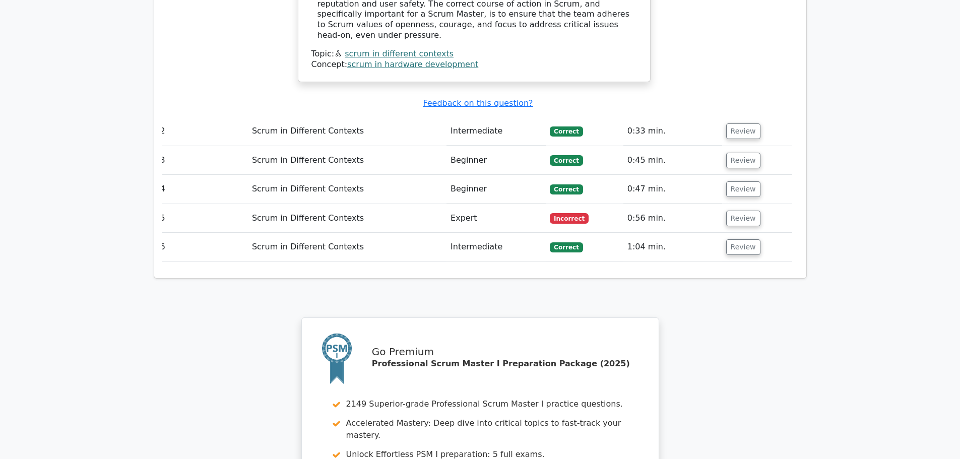
click at [464, 204] on td "Expert" at bounding box center [495, 218] width 99 height 29
click at [327, 204] on td "Scrum in Different Contexts" at bounding box center [347, 218] width 199 height 29
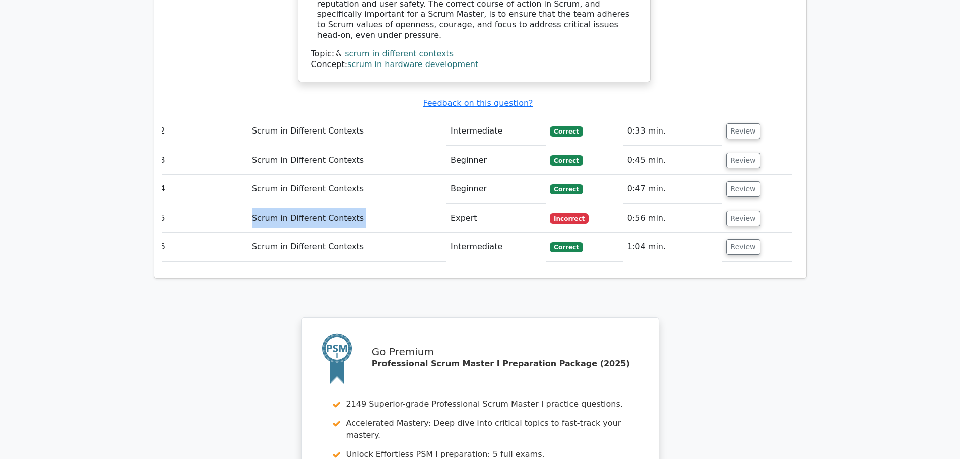
click at [327, 204] on td "Scrum in Different Contexts" at bounding box center [347, 218] width 199 height 29
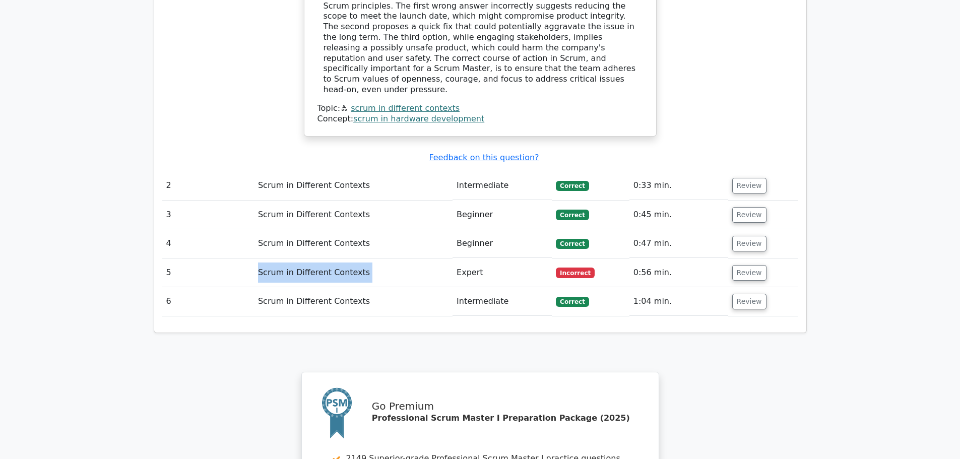
scroll to position [1159, 0]
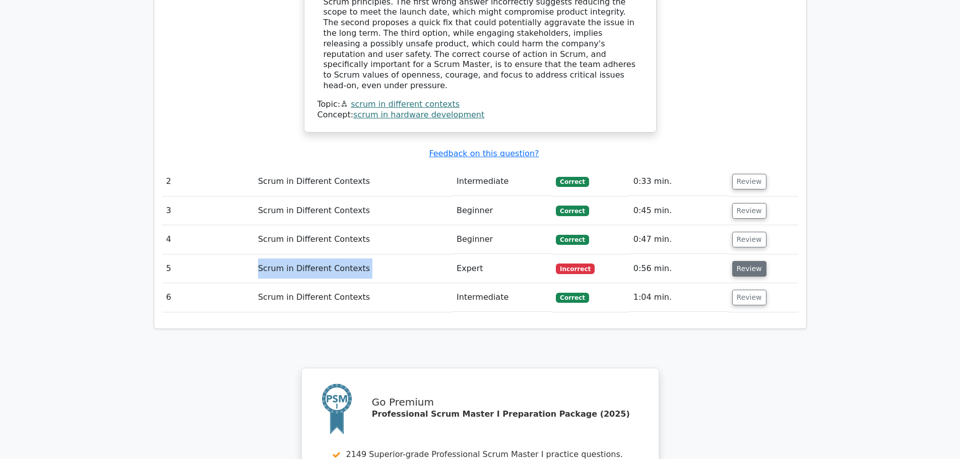
click at [749, 261] on button "Review" at bounding box center [749, 269] width 34 height 16
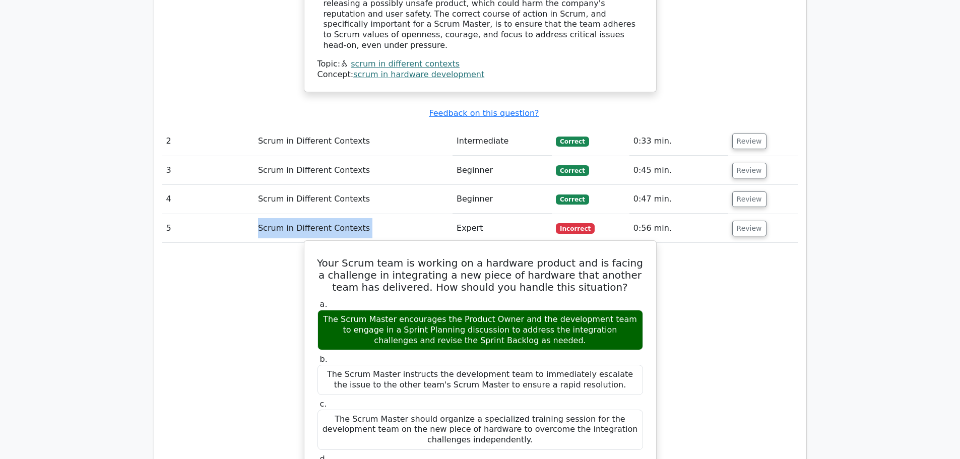
scroll to position [1310, 0]
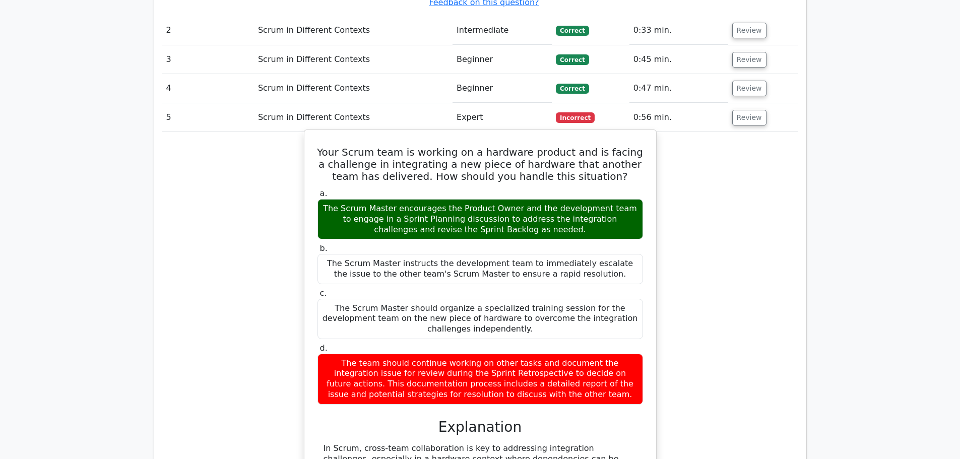
click at [449, 199] on div "The Scrum Master encourages the Product Owner and the development team to engag…" at bounding box center [479, 219] width 325 height 40
click at [440, 199] on div "The Scrum Master encourages the Product Owner and the development team to engag…" at bounding box center [479, 219] width 325 height 40
click at [461, 146] on h5 "Your Scrum team is working on a hardware product and is facing a challenge in i…" at bounding box center [479, 164] width 327 height 36
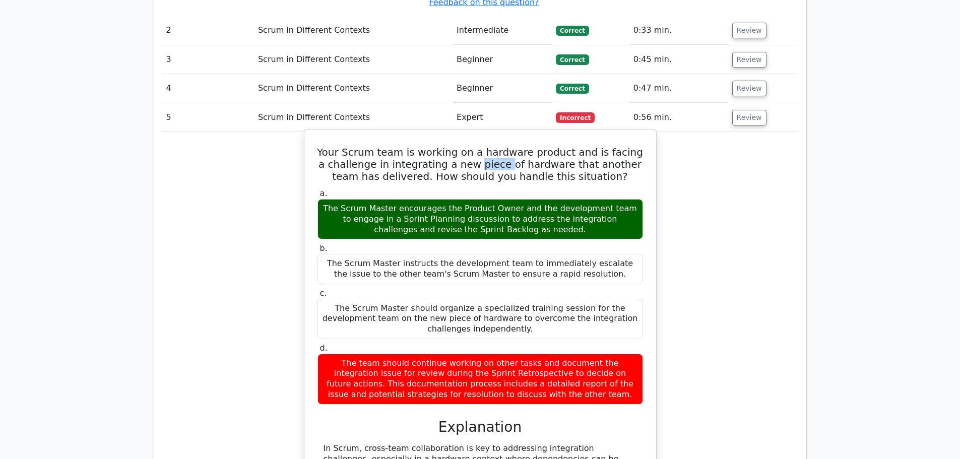
click at [461, 146] on h5 "Your Scrum team is working on a hardware product and is facing a challenge in i…" at bounding box center [479, 164] width 327 height 36
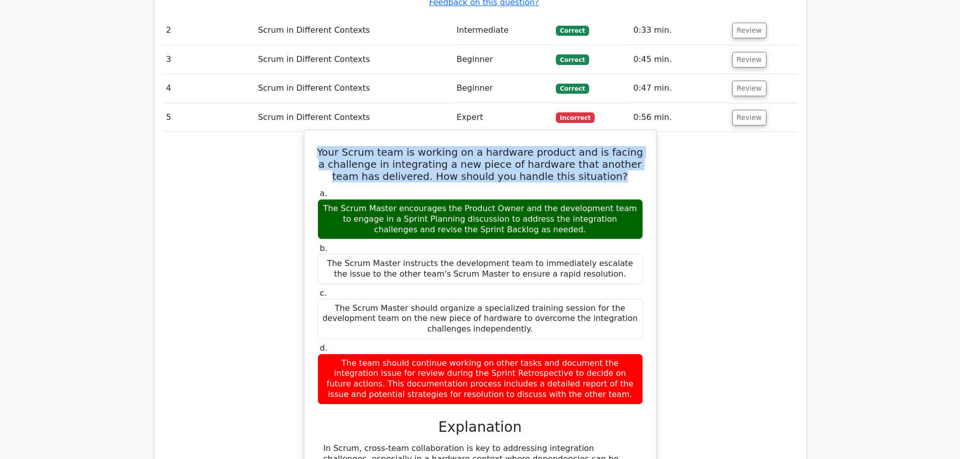
click at [461, 146] on h5 "Your Scrum team is working on a hardware product and is facing a challenge in i…" at bounding box center [479, 164] width 327 height 36
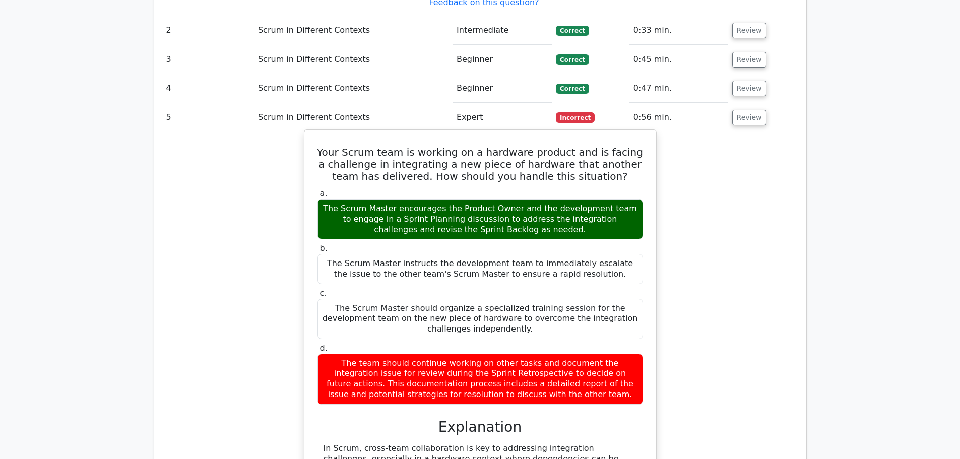
click at [607, 199] on div "The Scrum Master encourages the Product Owner and the development team to engag…" at bounding box center [479, 219] width 325 height 40
click at [521, 199] on div "The Scrum Master encourages the Product Owner and the development team to engag…" at bounding box center [479, 219] width 325 height 40
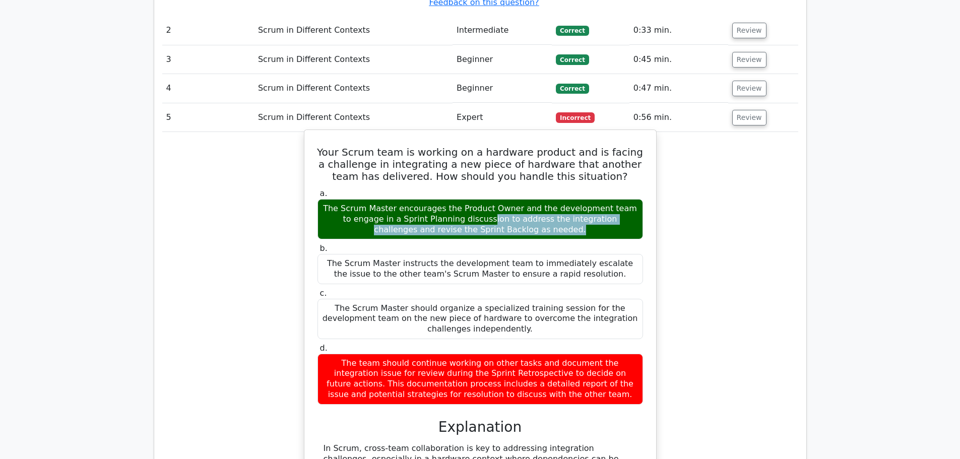
click at [521, 199] on div "The Scrum Master encourages the Product Owner and the development team to engag…" at bounding box center [479, 219] width 325 height 40
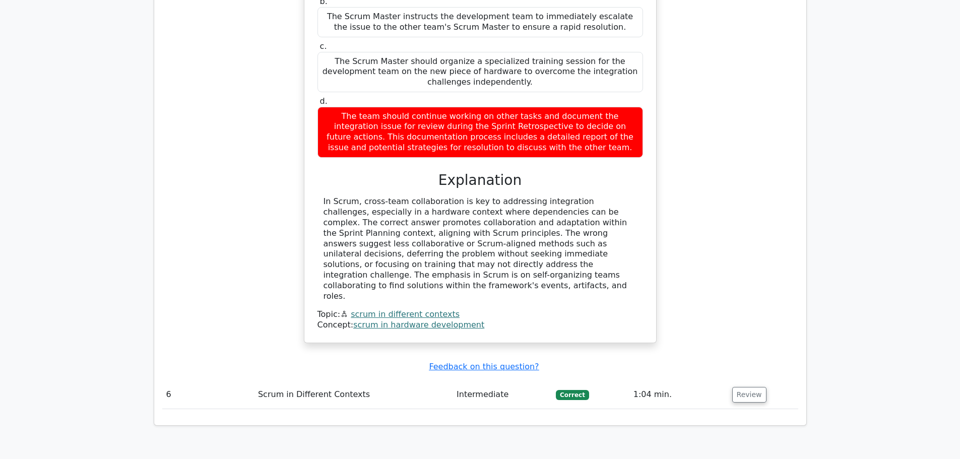
scroll to position [1562, 0]
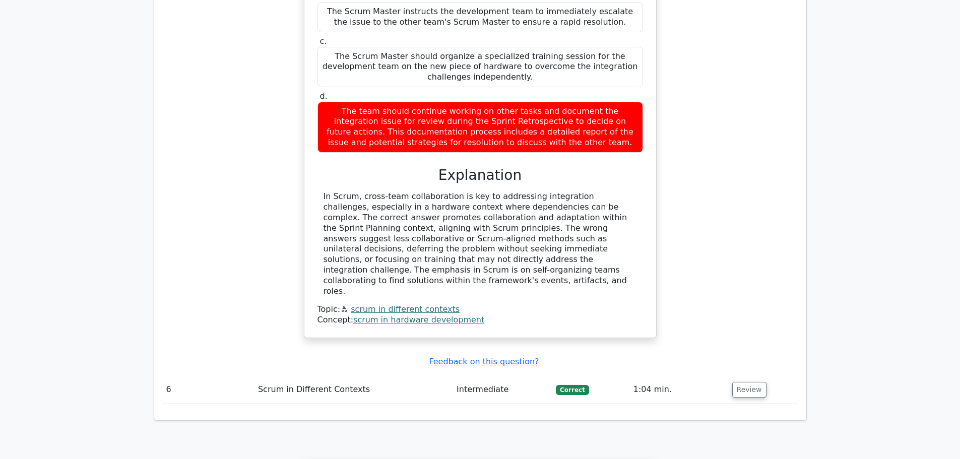
click at [460, 191] on div "In Scrum, cross-team collaboration is key to addressing integration challenges,…" at bounding box center [479, 243] width 313 height 105
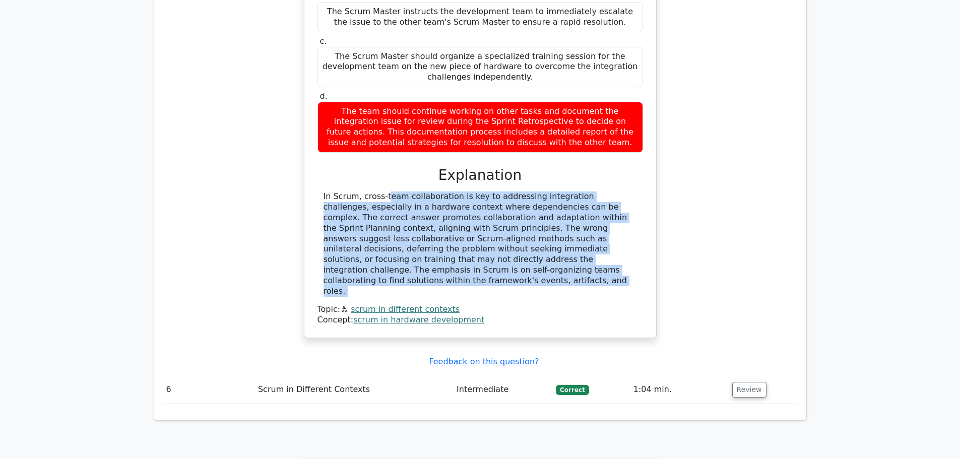
click at [460, 191] on div "In Scrum, cross-team collaboration is key to addressing integration challenges,…" at bounding box center [479, 243] width 313 height 105
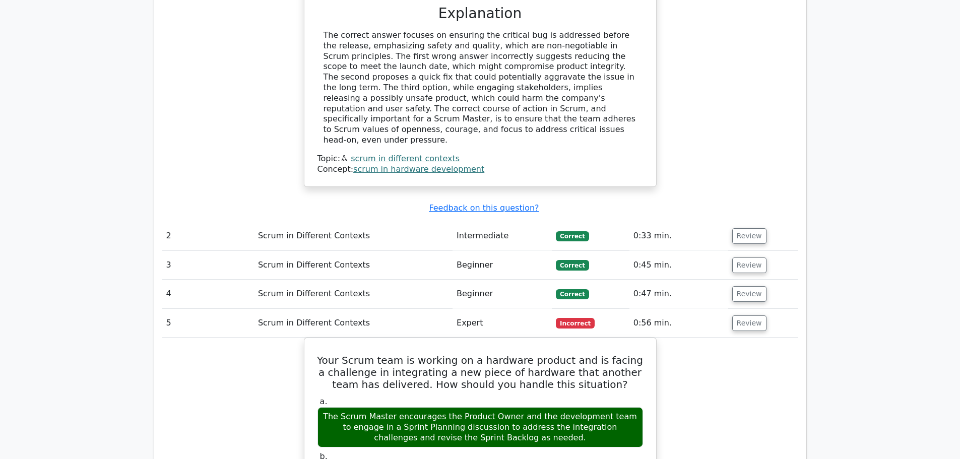
scroll to position [1108, 0]
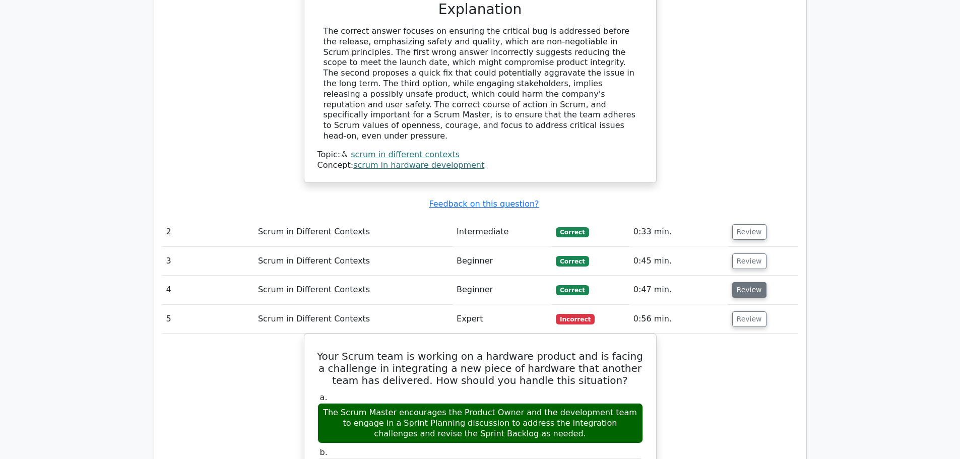
click at [734, 282] on button "Review" at bounding box center [749, 290] width 34 height 16
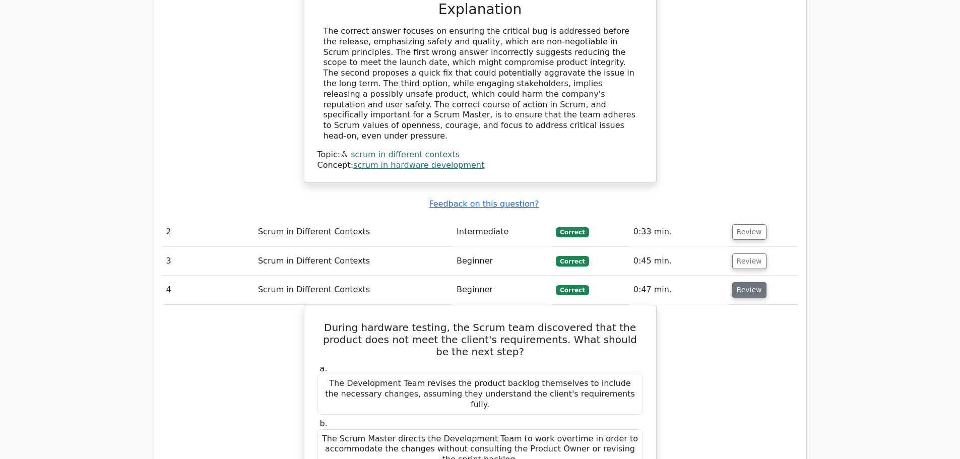
click at [738, 282] on button "Review" at bounding box center [749, 290] width 34 height 16
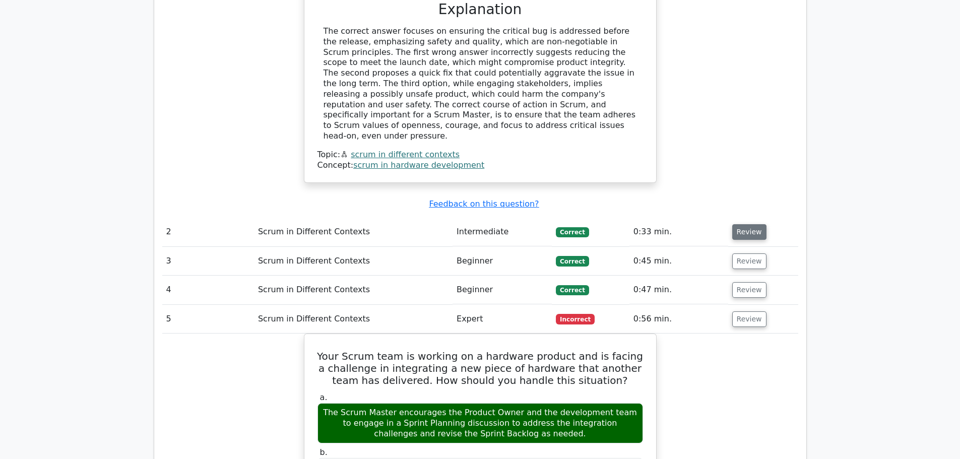
click at [732, 224] on button "Review" at bounding box center [749, 232] width 34 height 16
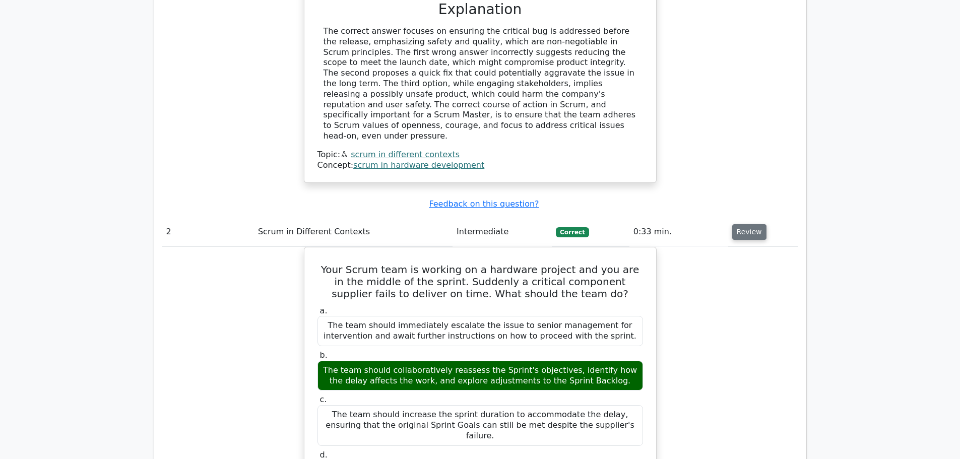
click at [732, 224] on button "Review" at bounding box center [749, 232] width 34 height 16
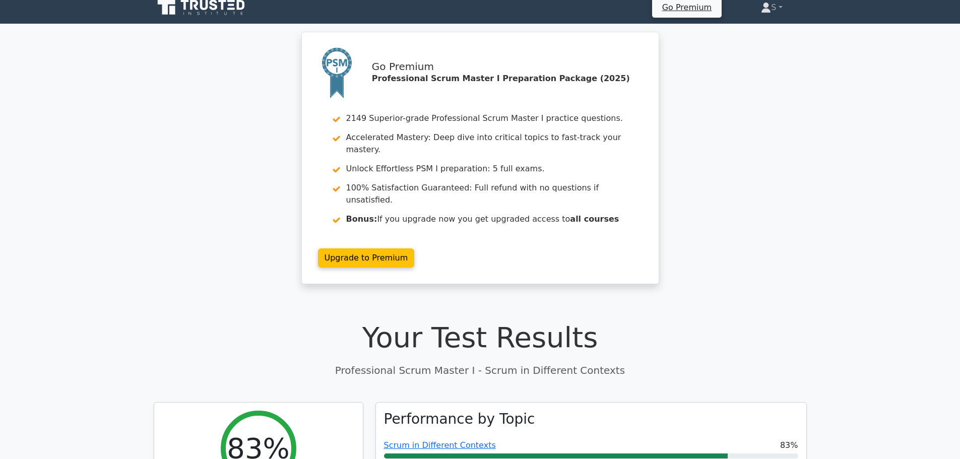
scroll to position [0, 0]
